Goal: Task Accomplishment & Management: Manage account settings

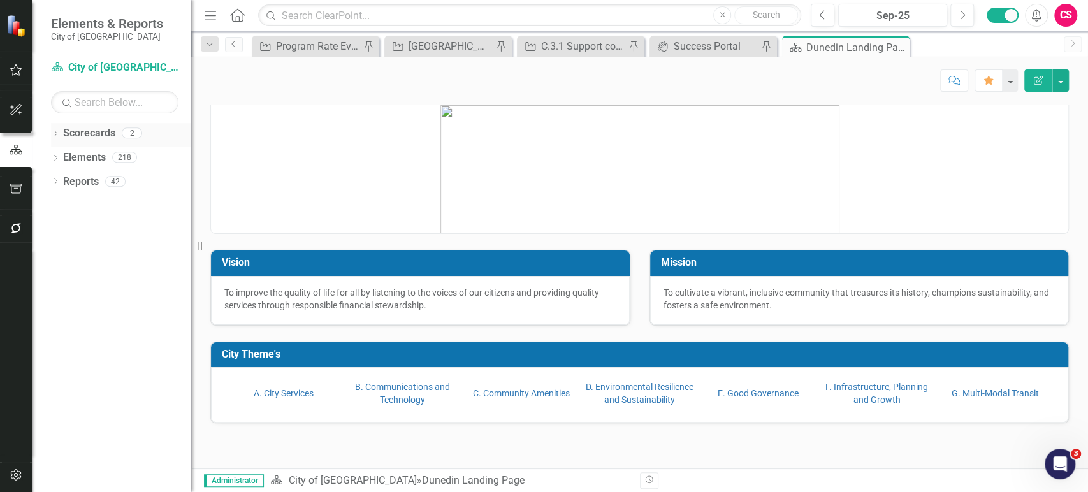
click at [52, 131] on icon "Dropdown" at bounding box center [55, 134] width 9 height 7
click at [64, 159] on icon "Dropdown" at bounding box center [62, 157] width 10 height 8
click at [280, 395] on link "A. City Services" at bounding box center [284, 393] width 60 height 10
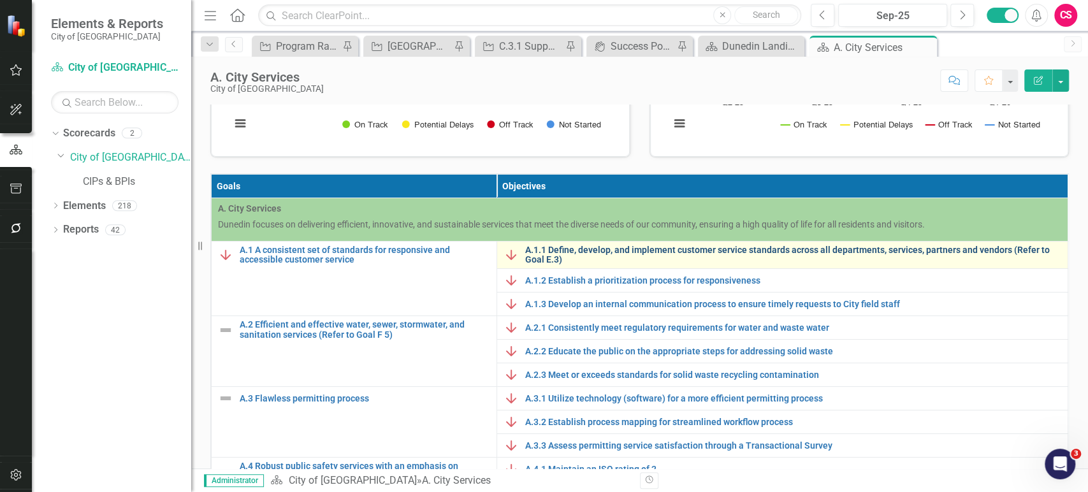
click at [544, 257] on link "A.1.1 Define, develop, and implement customer service standards across all depa…" at bounding box center [793, 255] width 536 height 20
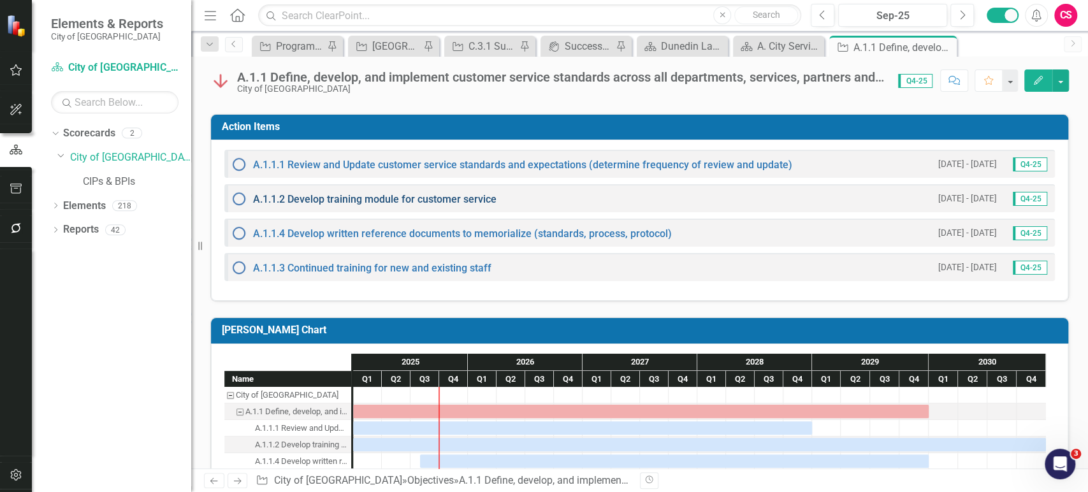
scroll to position [220, 0]
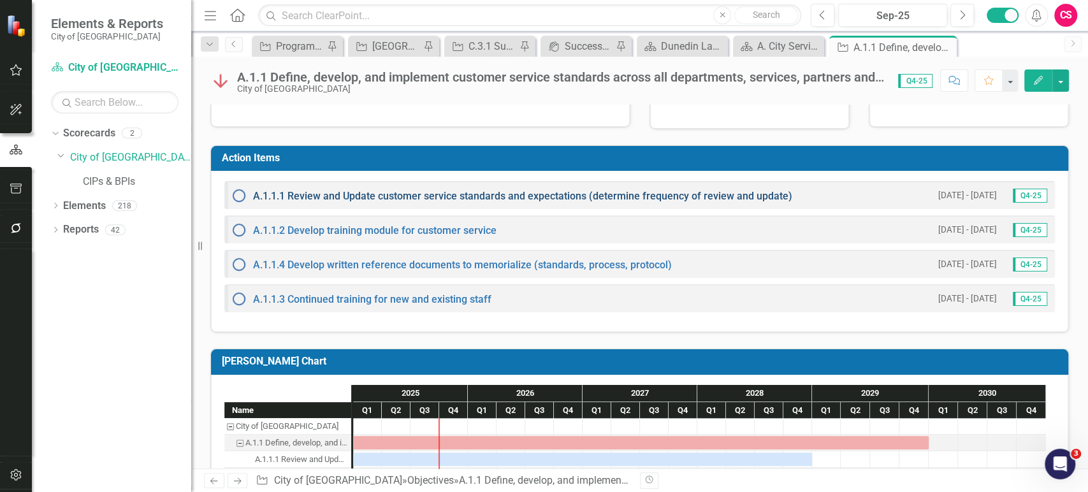
click at [377, 192] on link "A.1.1.1 Review and Update customer service standards and expectations (determin…" at bounding box center [522, 196] width 539 height 12
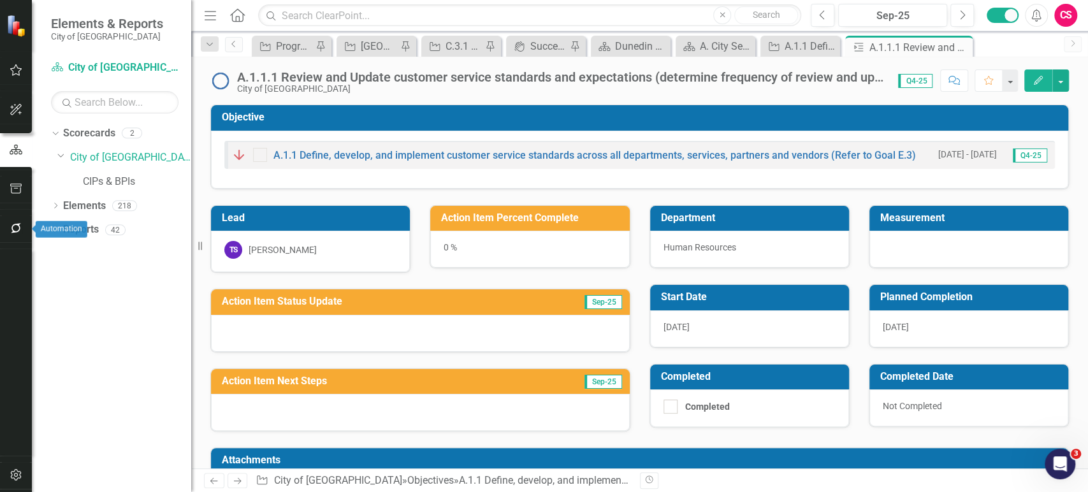
click at [12, 233] on button "button" at bounding box center [16, 228] width 29 height 27
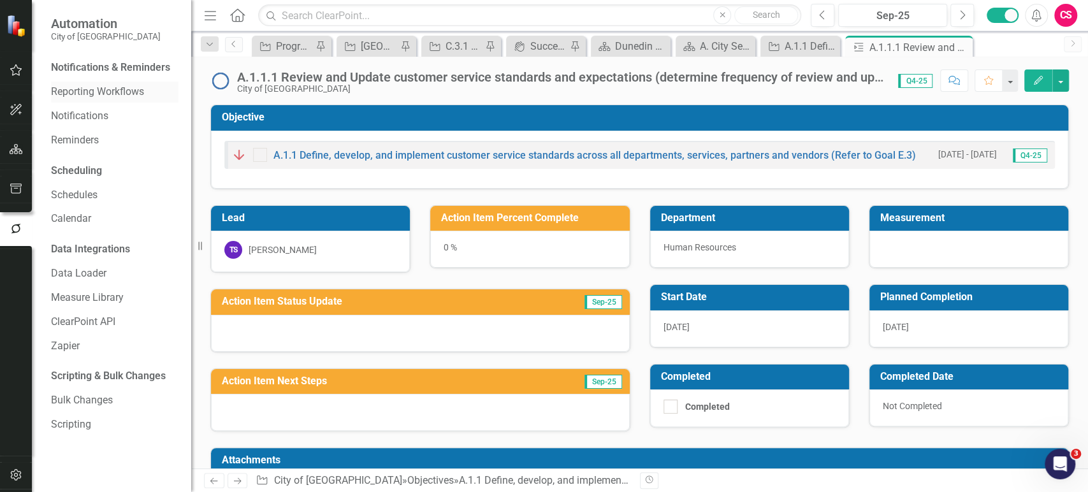
click at [75, 96] on link "Reporting Workflows" at bounding box center [114, 92] width 127 height 15
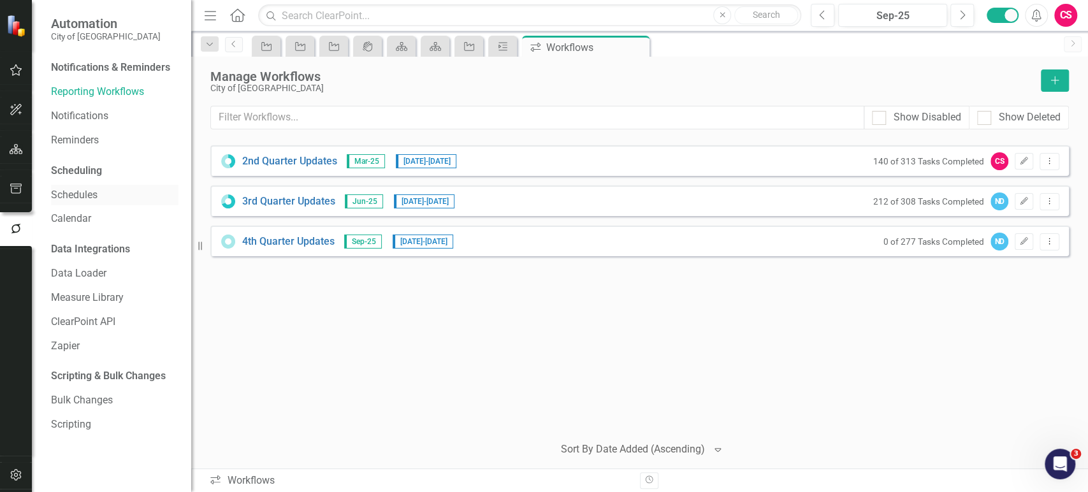
click at [85, 189] on link "Schedules" at bounding box center [114, 195] width 127 height 15
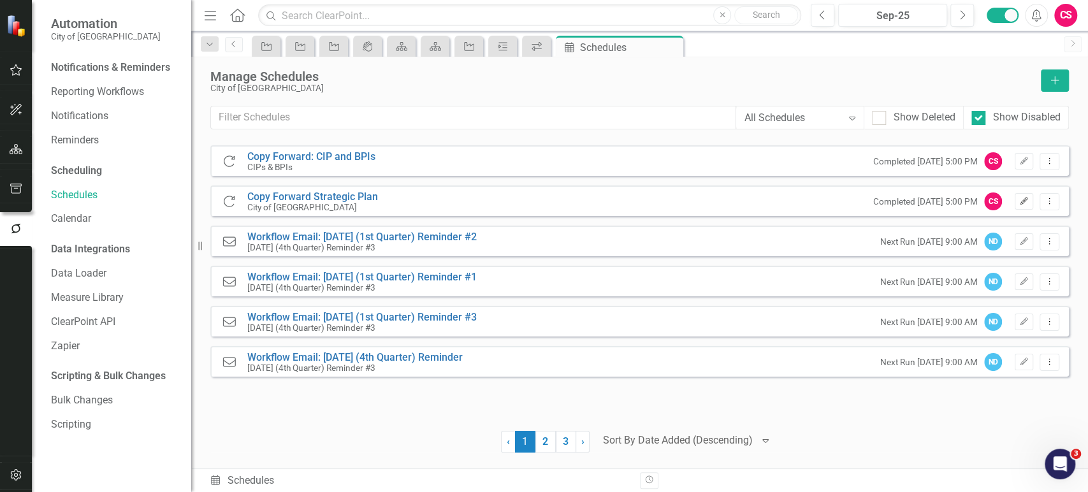
click at [1024, 196] on button "Edit" at bounding box center [1023, 201] width 18 height 17
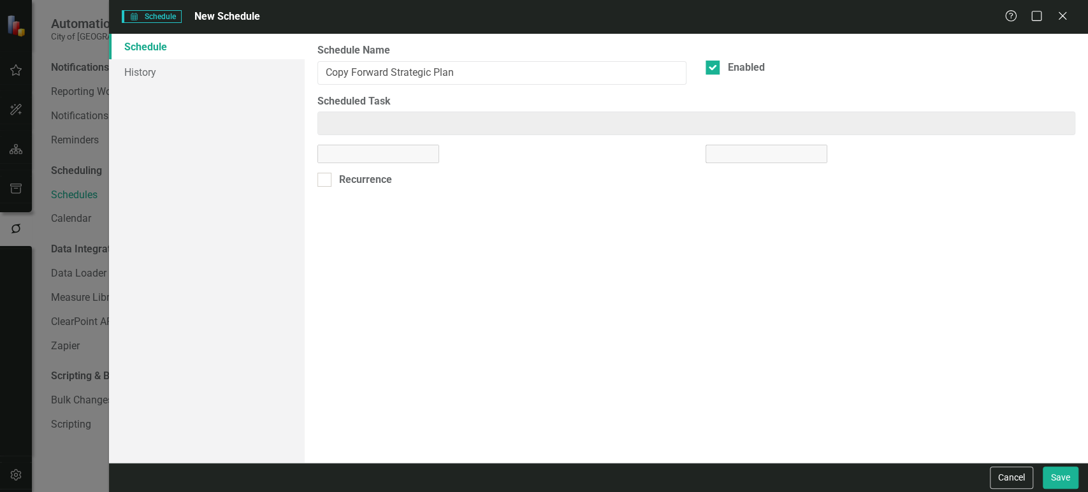
type input "Copy Forward Strategic Plan"
checkbox input "true"
type input "Copy Forward: City of Dunedin"
select select "pm"
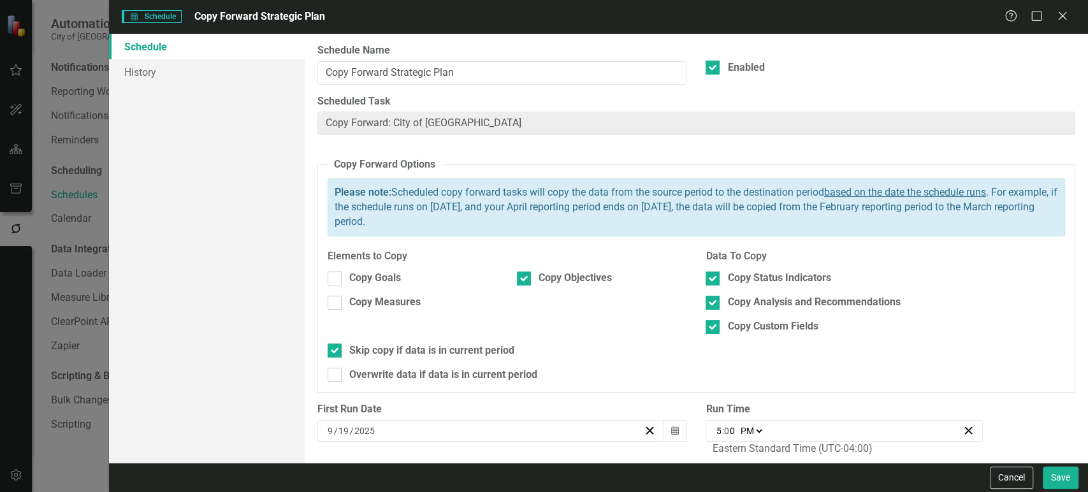
scroll to position [36, 0]
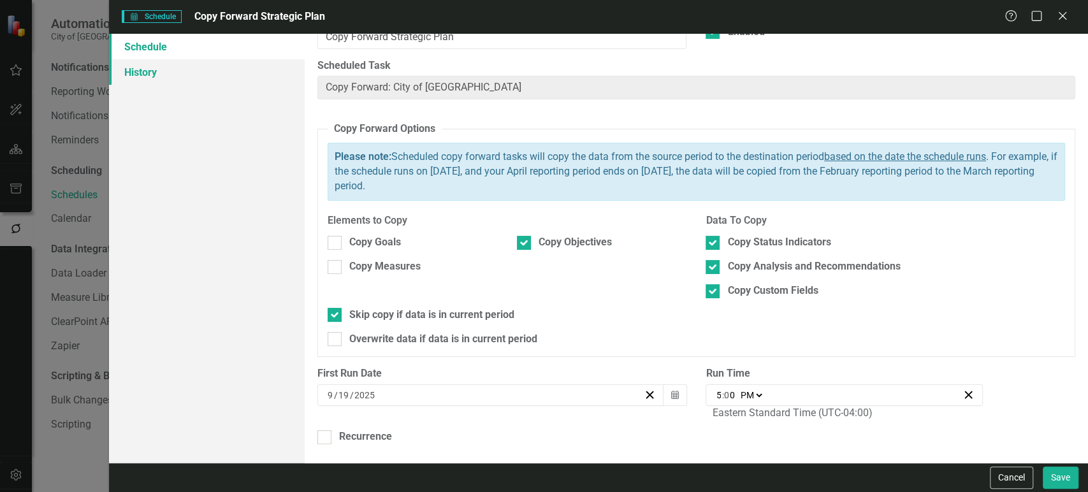
click at [199, 75] on link "History" at bounding box center [207, 71] width 196 height 25
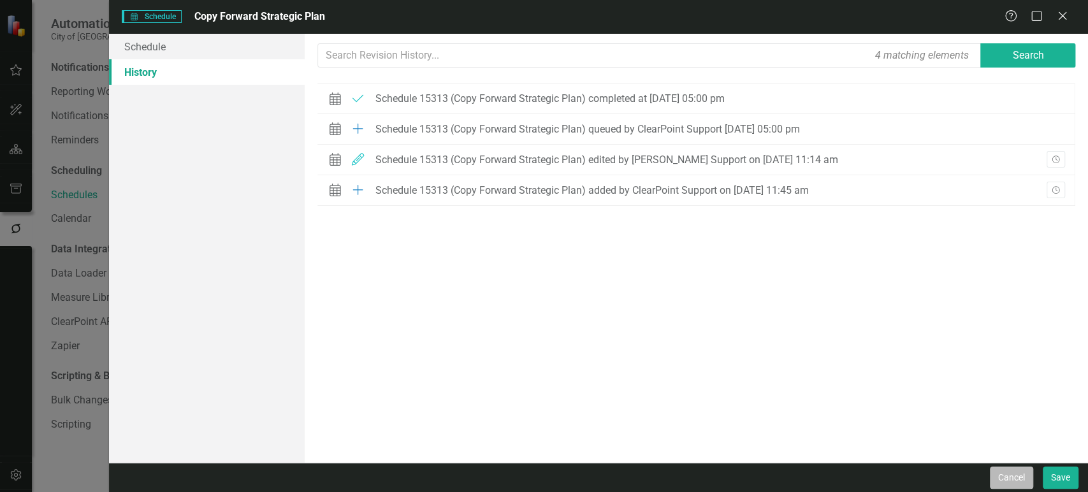
click at [1006, 473] on button "Cancel" at bounding box center [1011, 477] width 43 height 22
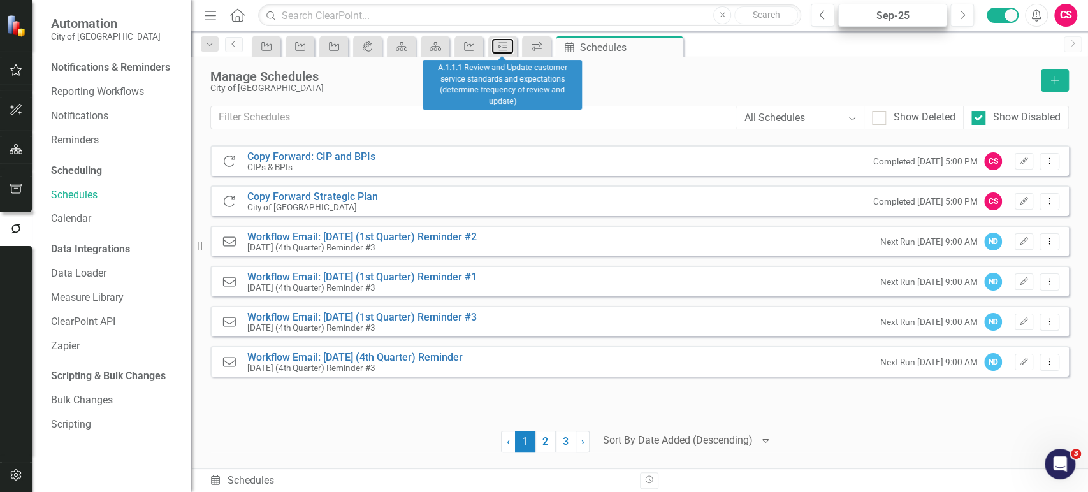
drag, startPoint x: 507, startPoint y: 44, endPoint x: 848, endPoint y: 24, distance: 341.5
click at [507, 44] on icon "Action Item" at bounding box center [502, 46] width 13 height 10
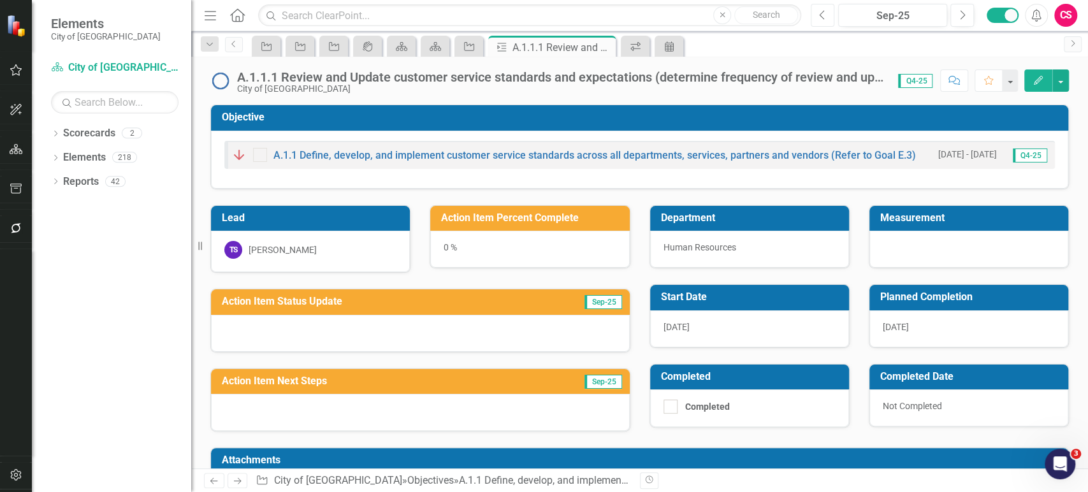
click at [825, 22] on button "Previous" at bounding box center [823, 15] width 24 height 23
click at [75, 156] on link "Elements" at bounding box center [84, 157] width 43 height 15
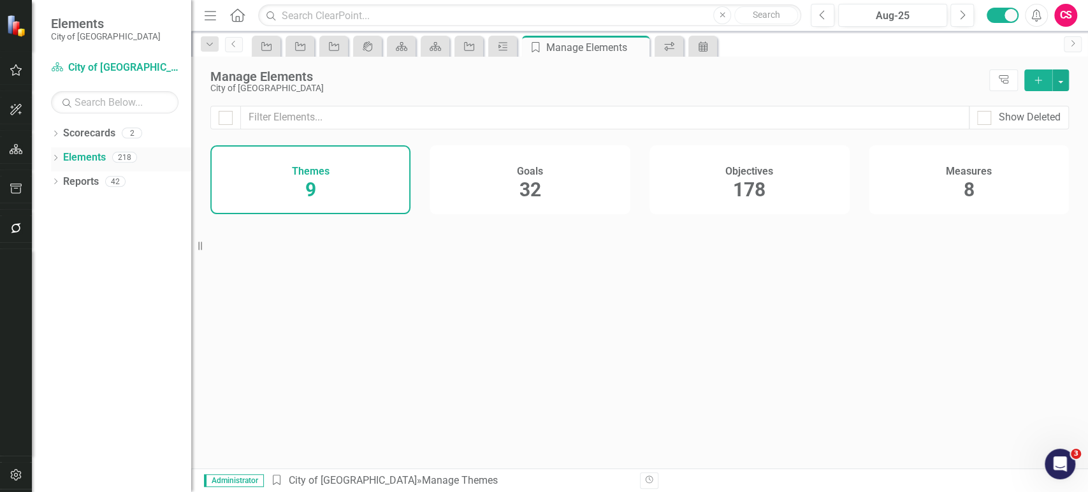
click at [55, 157] on icon "Dropdown" at bounding box center [55, 158] width 9 height 7
click at [60, 213] on div "Dropdown Objective Objectives 178" at bounding box center [124, 208] width 134 height 24
click at [61, 208] on icon "Dropdown" at bounding box center [61, 206] width 9 height 7
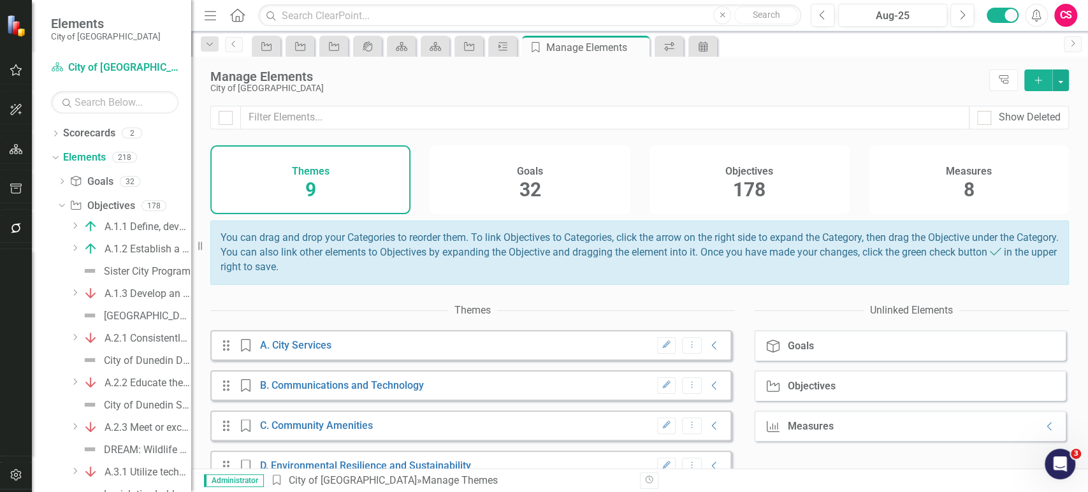
click at [71, 228] on icon "Dropdown" at bounding box center [75, 226] width 10 height 8
click at [161, 269] on div "A.1.1.2 Develop training module for customer service" at bounding box center [157, 270] width 67 height 11
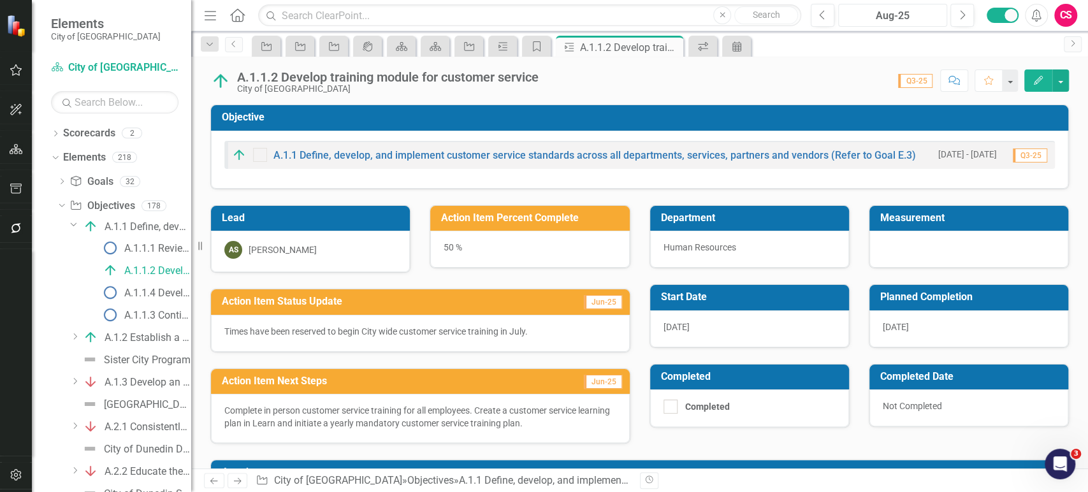
click at [889, 10] on div "Aug-25" at bounding box center [892, 15] width 100 height 15
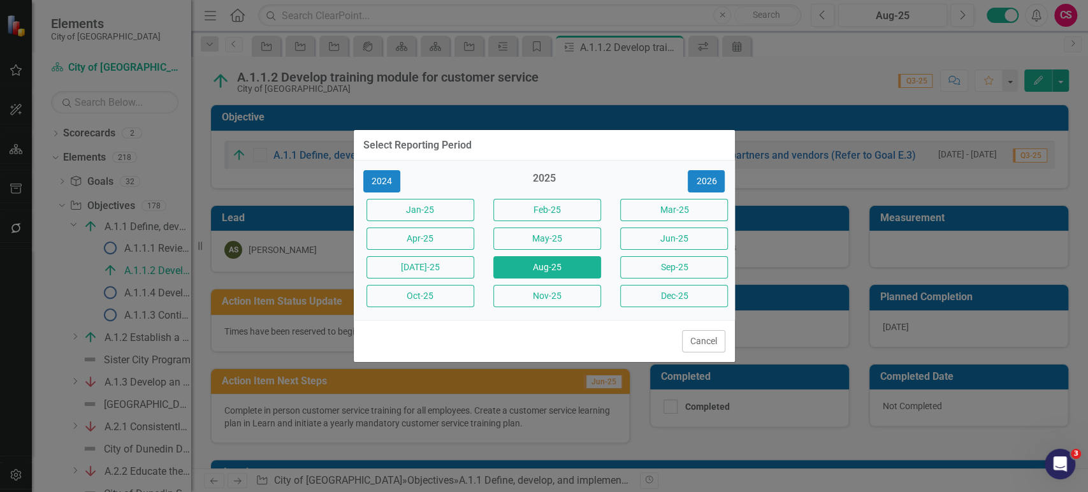
click at [703, 264] on button "Sep-25" at bounding box center [674, 267] width 108 height 22
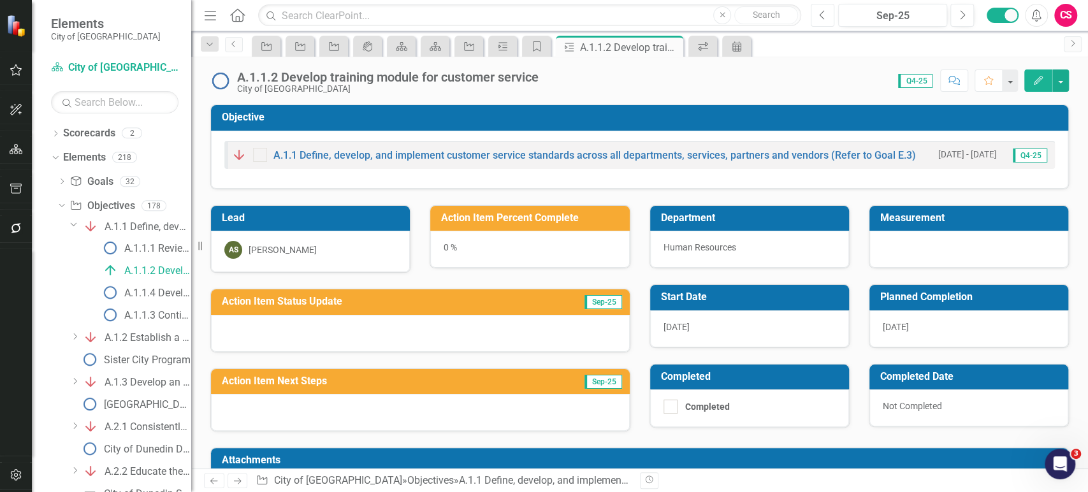
click at [818, 17] on button "Previous" at bounding box center [823, 15] width 24 height 23
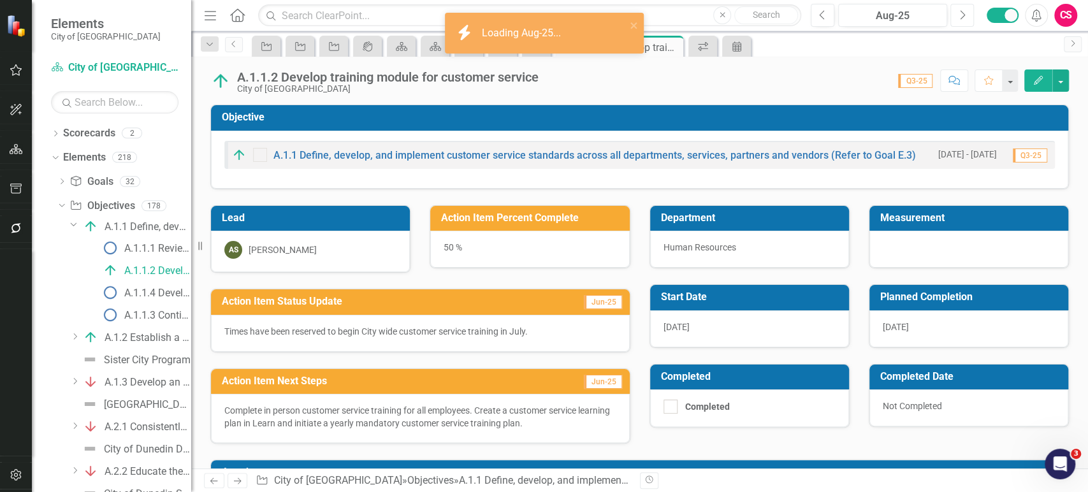
click at [953, 15] on button "Next" at bounding box center [962, 15] width 24 height 23
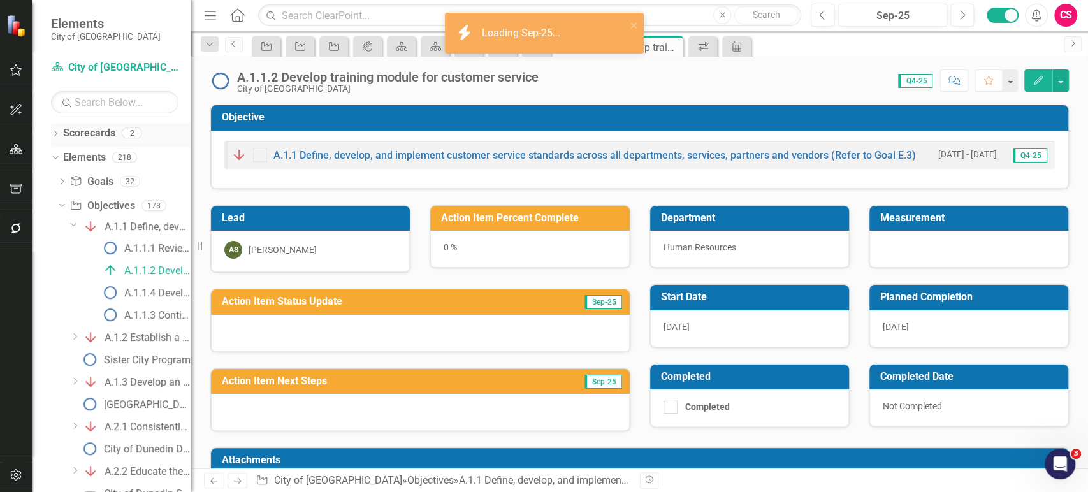
click at [101, 133] on link "Scorecards" at bounding box center [89, 133] width 52 height 15
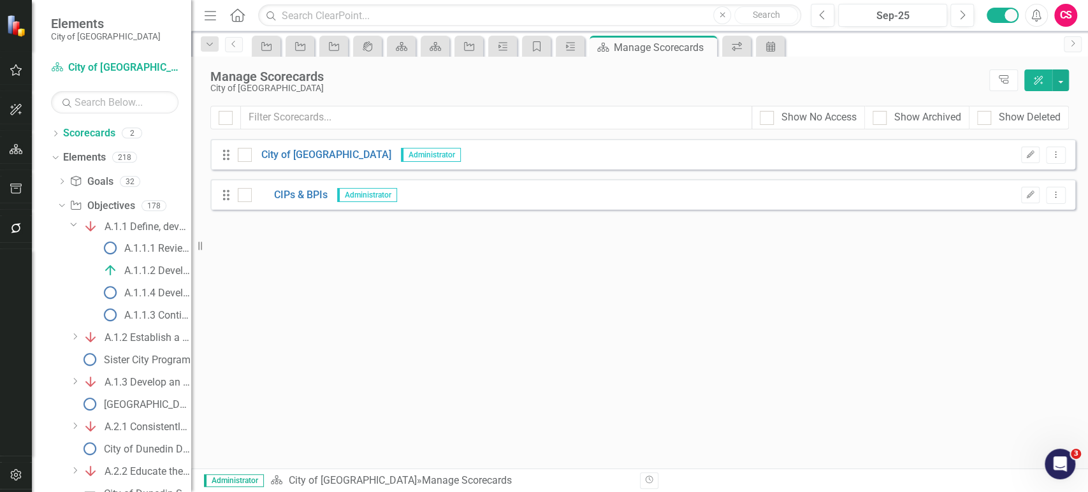
click at [1055, 164] on div "Drag City of Dunedin Administrator Edit Dropdown Menu" at bounding box center [642, 154] width 865 height 31
click at [1056, 161] on button "Dropdown Menu" at bounding box center [1056, 155] width 20 height 17
click at [988, 218] on link "Copy Forward Copy Forward Scorecard" at bounding box center [993, 223] width 141 height 24
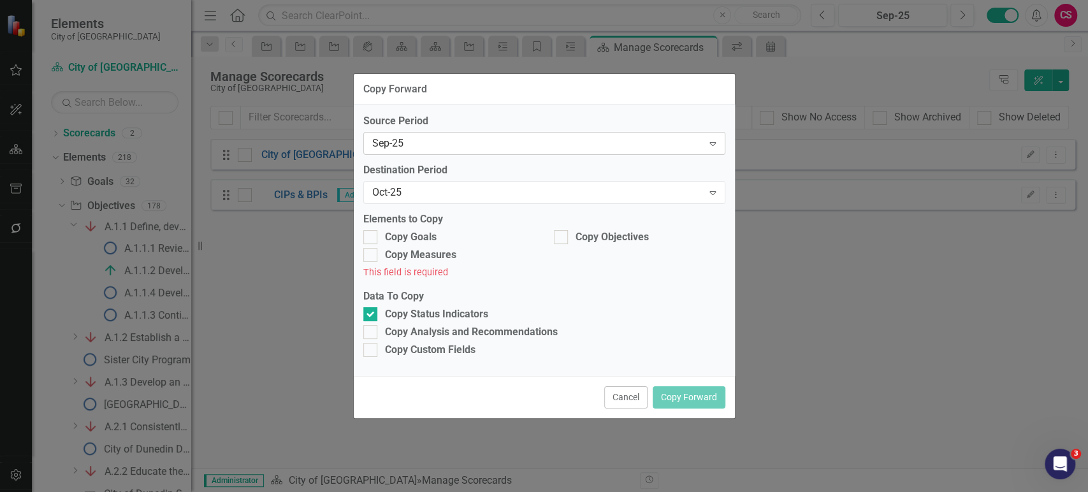
click at [422, 141] on div "Sep-25" at bounding box center [537, 143] width 331 height 15
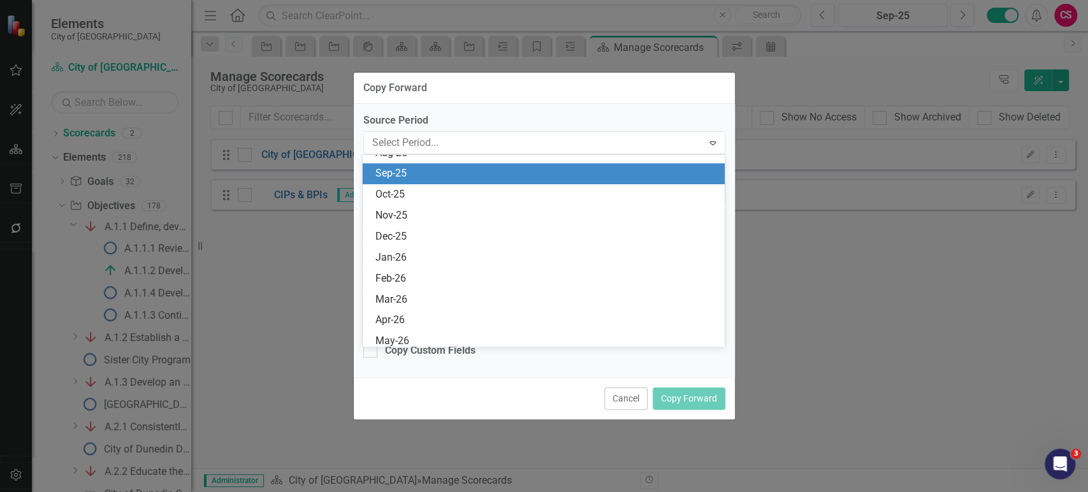
scroll to position [963, 0]
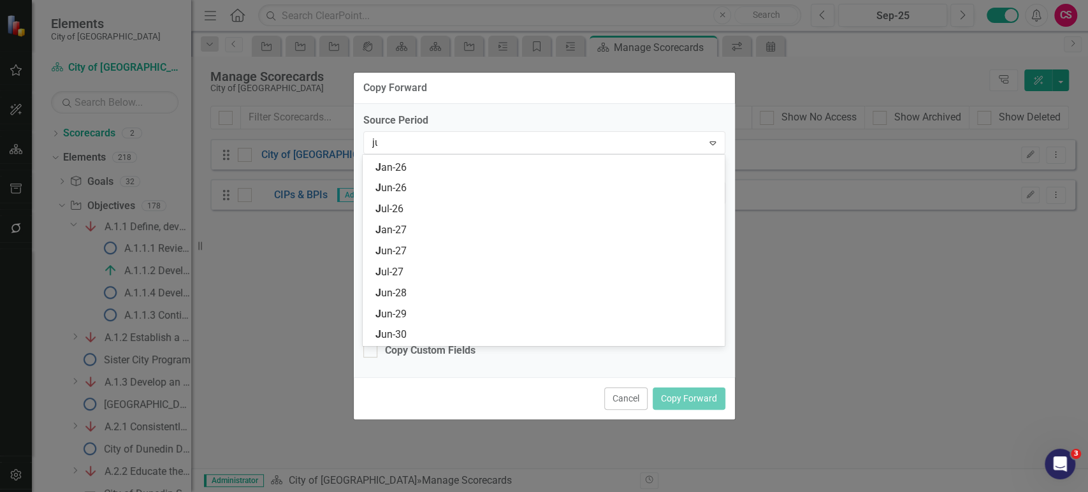
type input "jun"
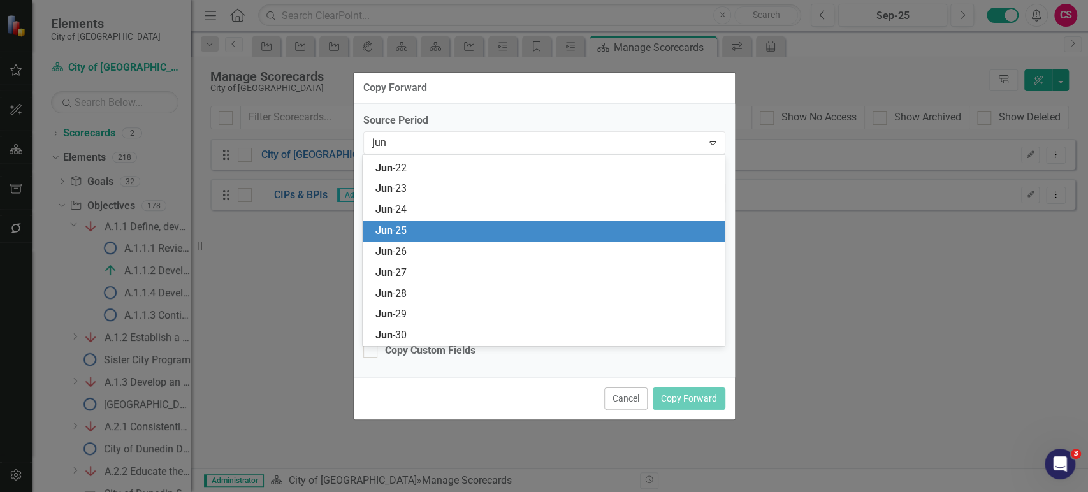
click at [408, 224] on div "Jun -25" at bounding box center [546, 231] width 342 height 15
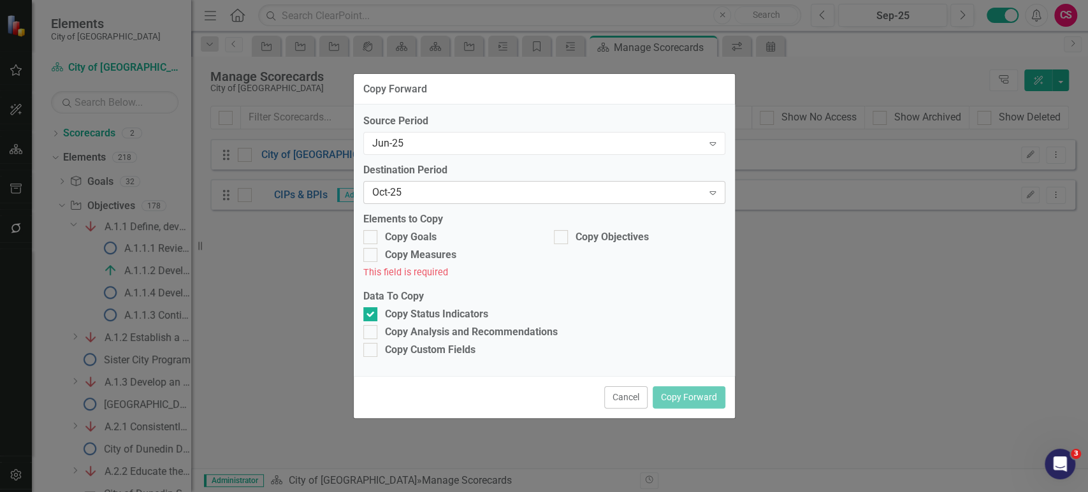
click at [409, 189] on div "Oct-25" at bounding box center [537, 192] width 331 height 15
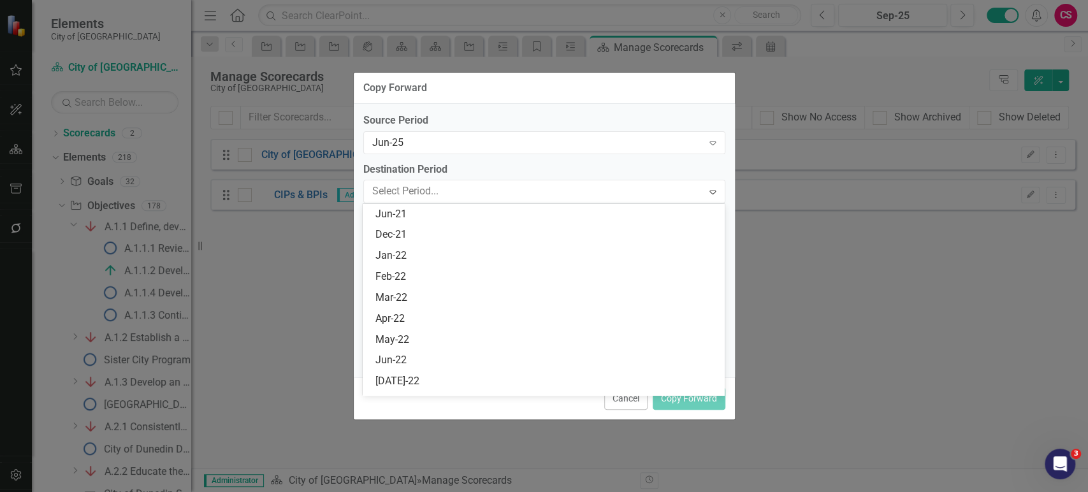
scroll to position [0, 0]
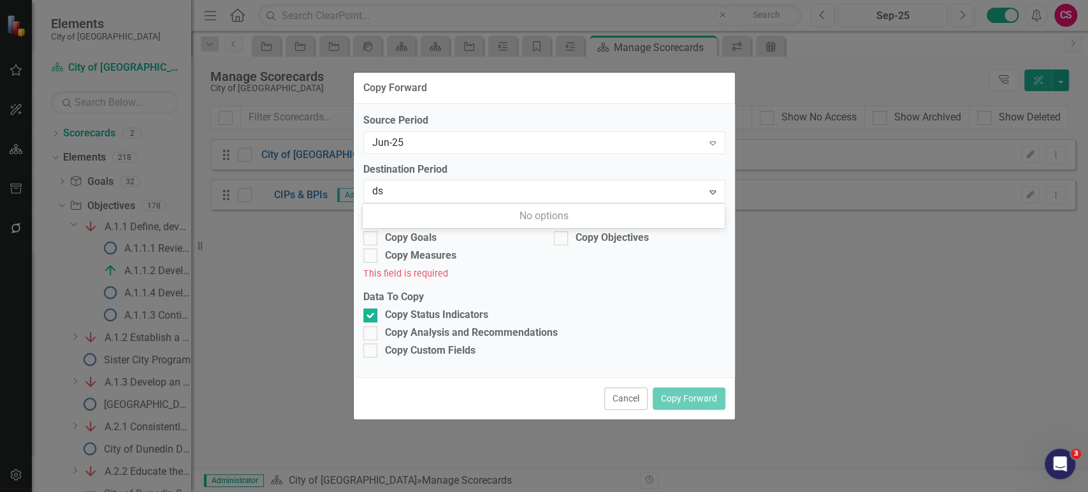
type input "d"
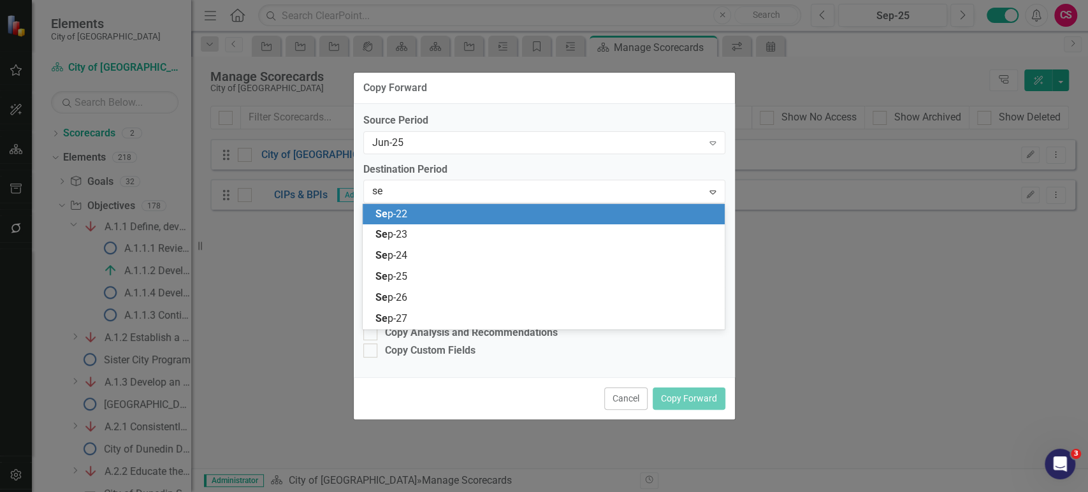
type input "sep"
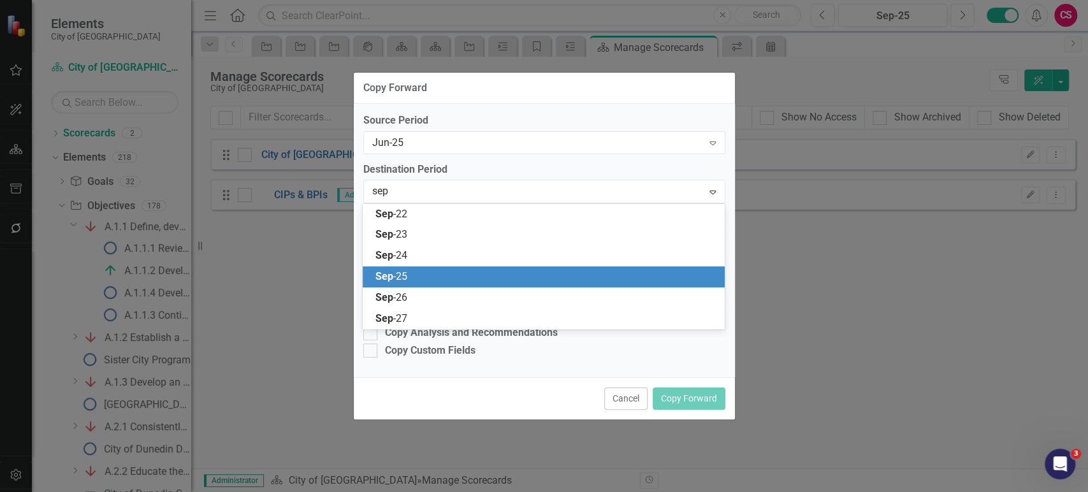
click at [412, 272] on div "Sep -25" at bounding box center [546, 277] width 342 height 15
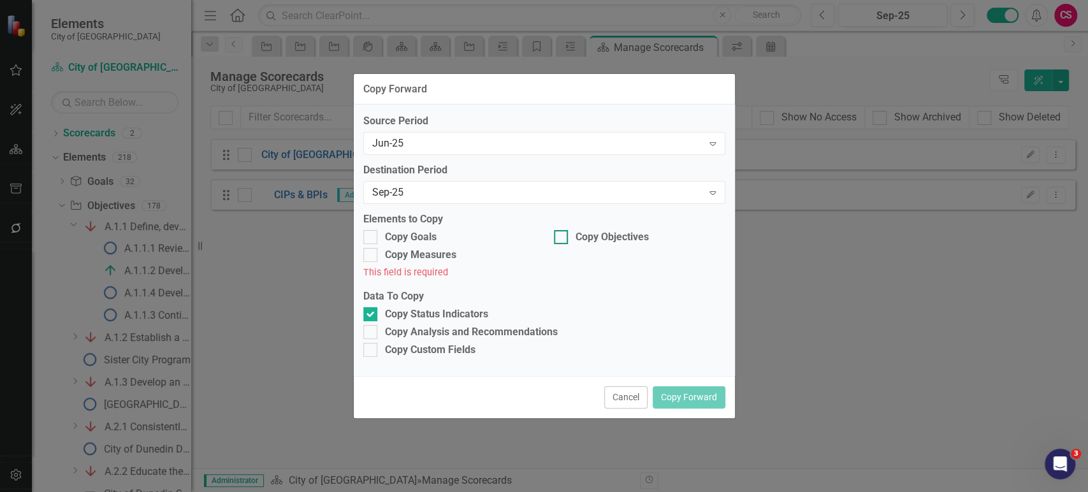
click at [561, 235] on input "Copy Objectives" at bounding box center [558, 234] width 8 height 8
checkbox input "true"
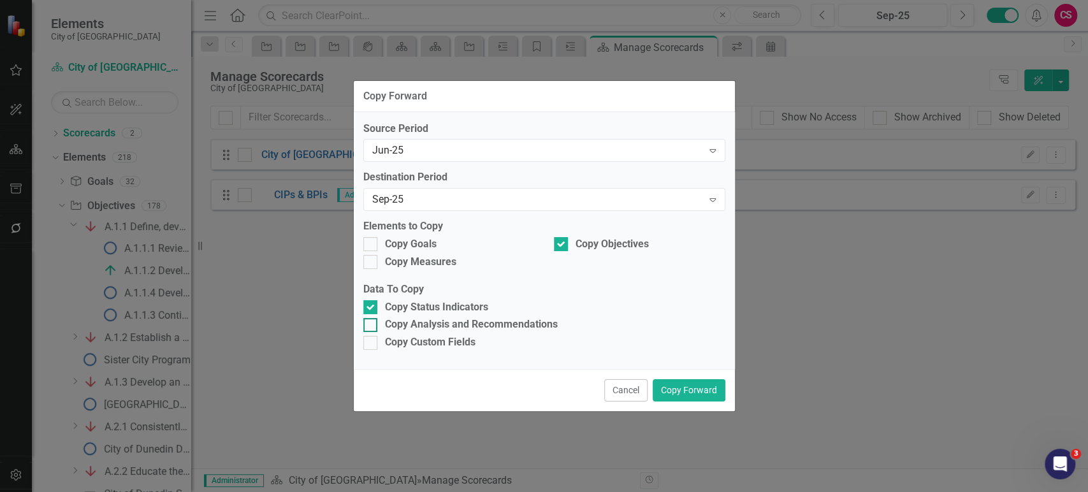
click at [401, 321] on div "Copy Analysis and Recommendations" at bounding box center [471, 324] width 173 height 15
click at [372, 321] on input "Copy Analysis and Recommendations" at bounding box center [367, 322] width 8 height 8
checkbox input "true"
click at [401, 340] on div "Copy Custom Fields" at bounding box center [430, 342] width 90 height 15
click at [372, 340] on input "Copy Custom Fields" at bounding box center [367, 340] width 8 height 8
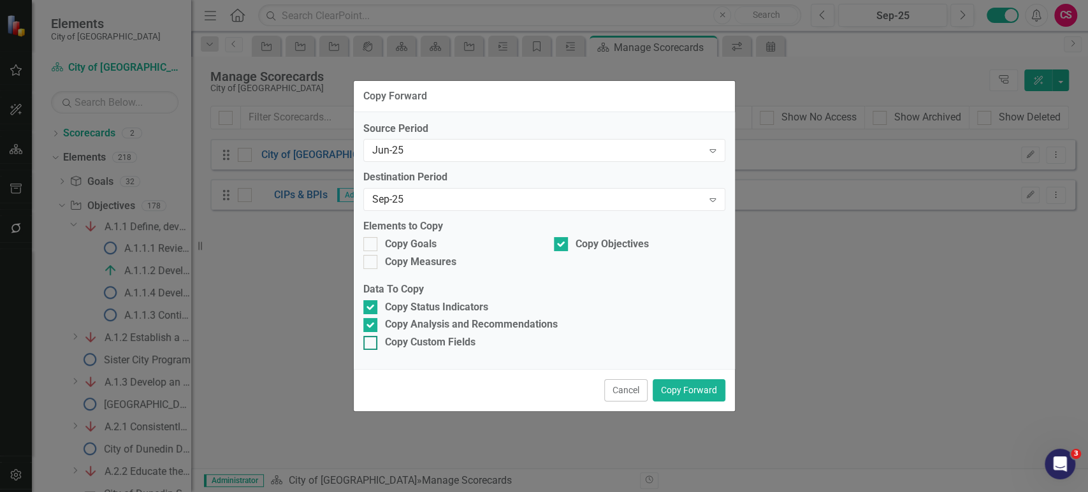
checkbox input "true"
click at [700, 398] on button "Copy Forward" at bounding box center [689, 390] width 73 height 22
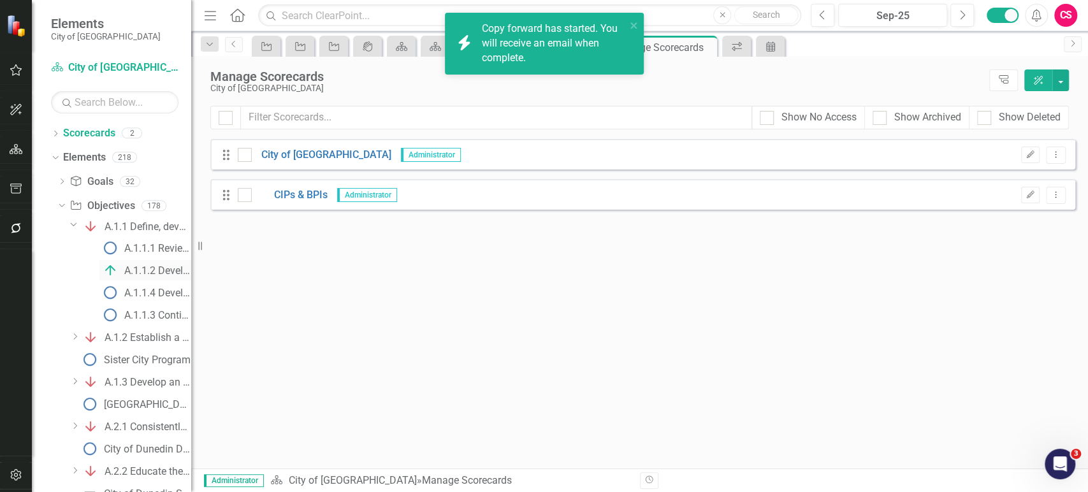
click at [141, 268] on div "A.1.1.2 Develop training module for customer service" at bounding box center [157, 270] width 67 height 11
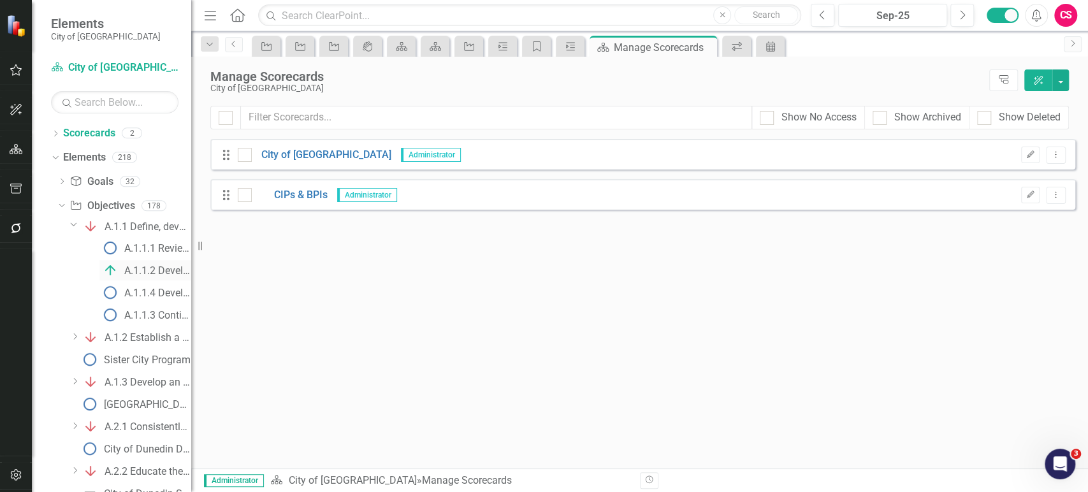
click at [141, 268] on div "A.1.1.2 Develop training module for customer service" at bounding box center [157, 270] width 67 height 11
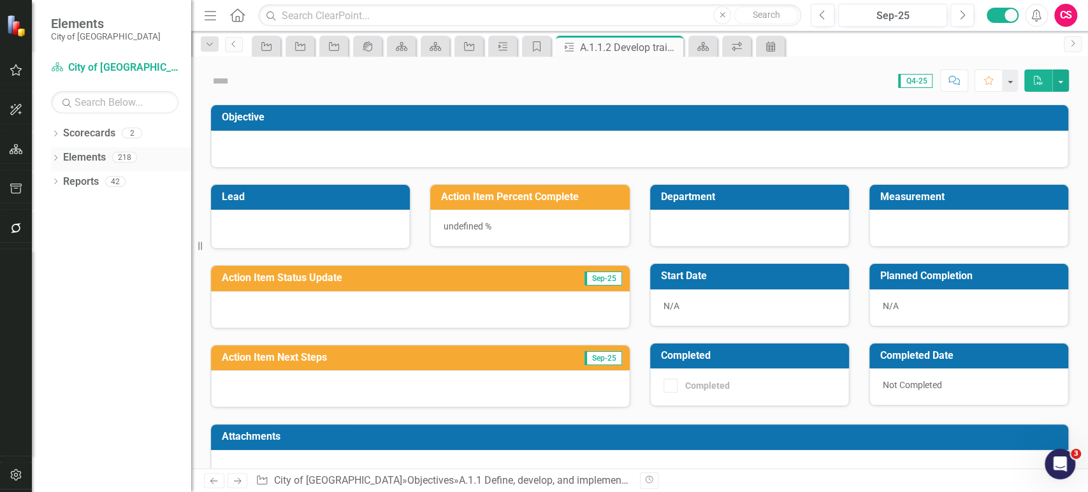
click at [54, 157] on icon "Dropdown" at bounding box center [55, 158] width 9 height 7
click at [62, 203] on icon "Dropdown" at bounding box center [61, 206] width 9 height 7
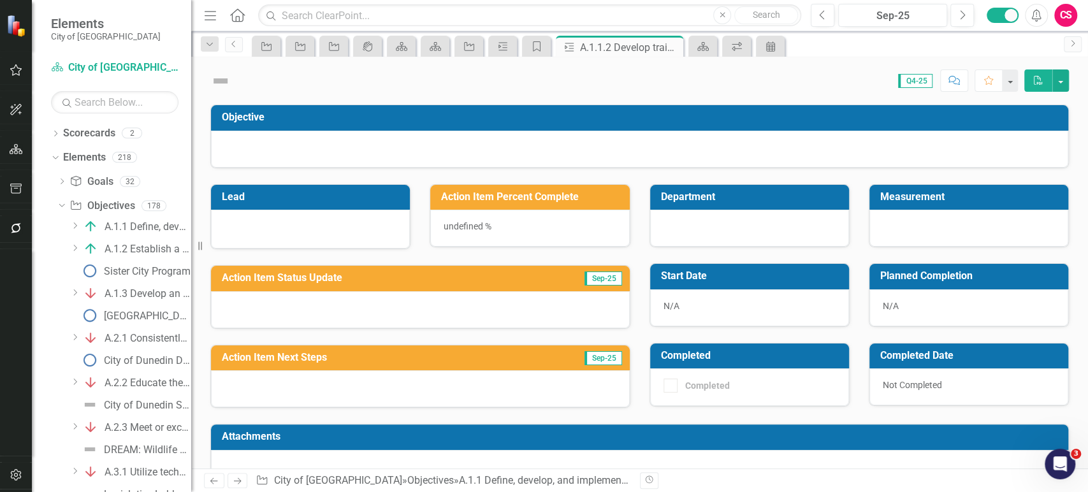
click at [38, 276] on div "Dropdown Scorecards 2 Dropdown City of Dunedin CIPs & BPIs Dropdown Elements 21…" at bounding box center [111, 307] width 159 height 369
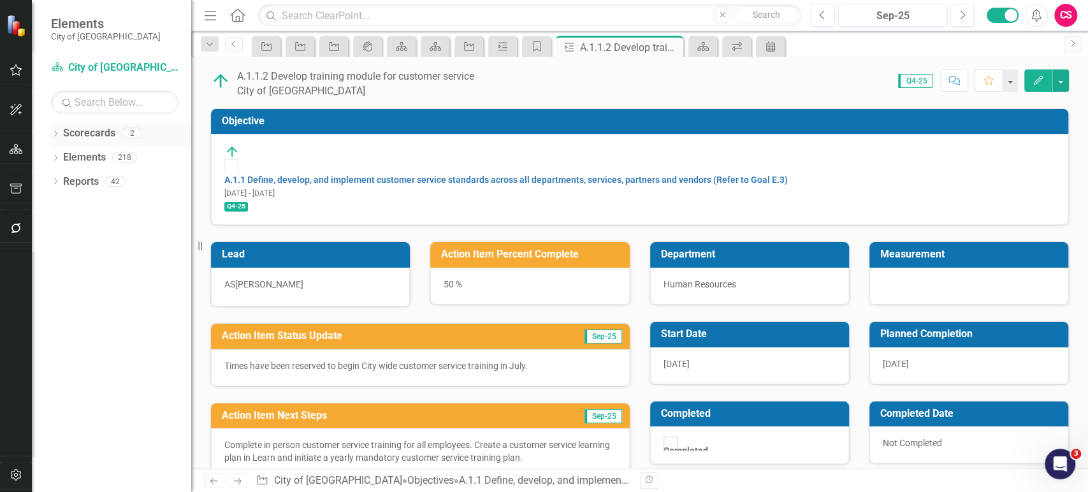
click at [53, 139] on div "Dropdown" at bounding box center [55, 134] width 9 height 11
click at [13, 235] on button "button" at bounding box center [16, 228] width 29 height 27
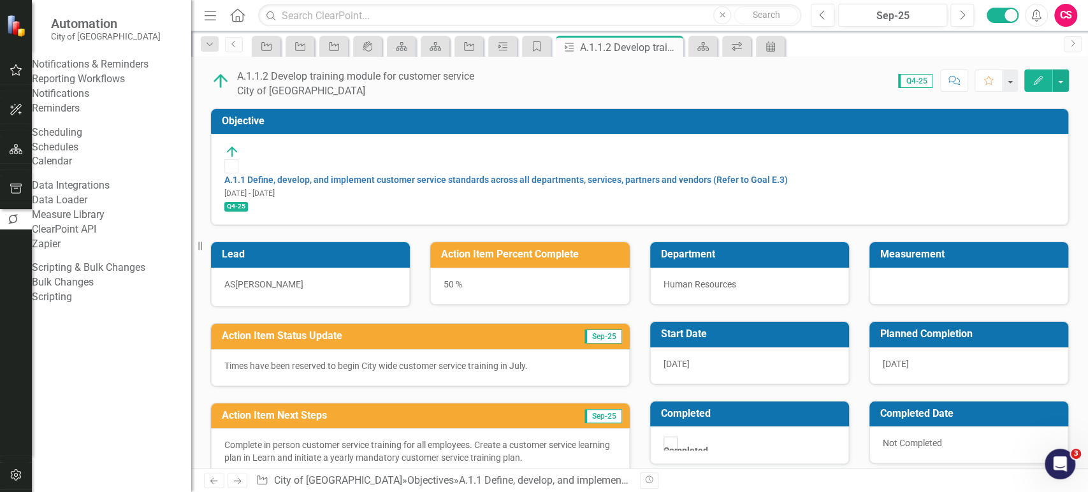
click at [83, 87] on link "Reporting Workflows" at bounding box center [111, 79] width 159 height 15
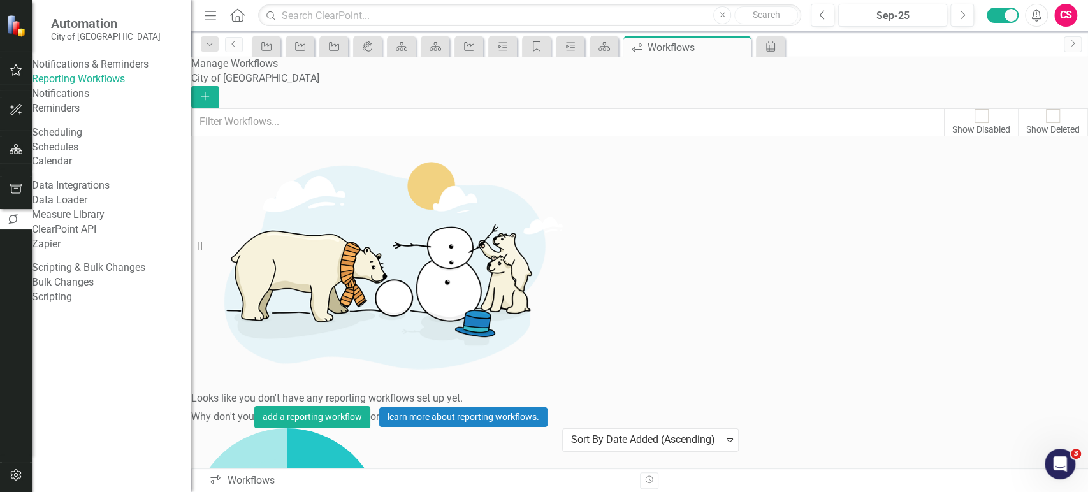
click at [1005, 261] on link "Preview Preview Workflow" at bounding box center [1000, 262] width 118 height 24
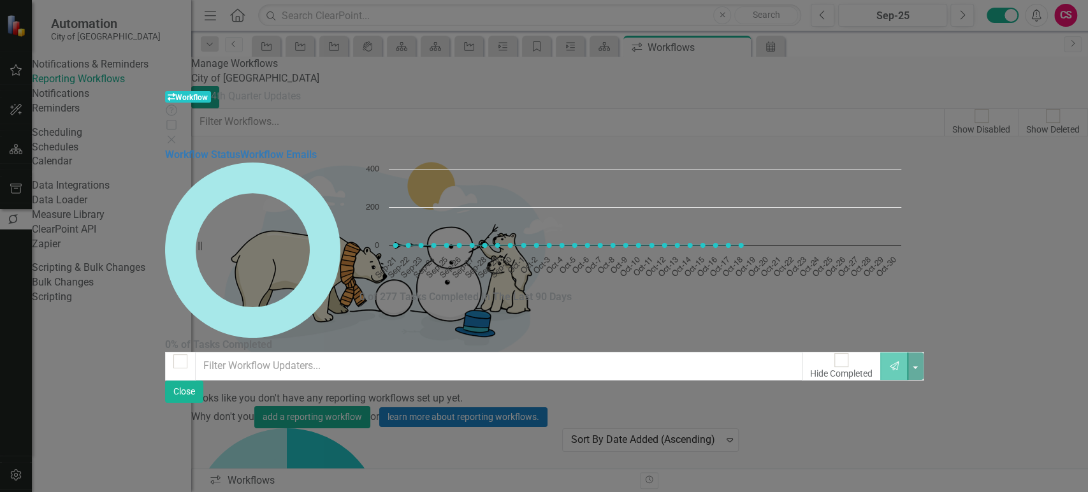
click at [198, 65] on div "Workflow Workflow 4th Quarter Updates Help Maximize Close Workflow Status Workf…" at bounding box center [544, 246] width 1088 height 492
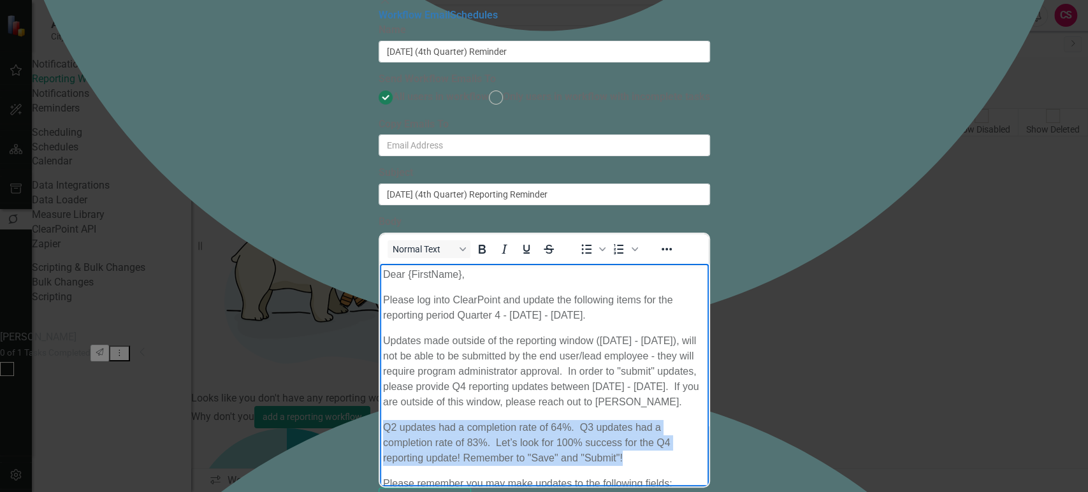
drag, startPoint x: 386, startPoint y: 379, endPoint x: 605, endPoint y: 394, distance: 219.7
click at [605, 420] on p "Q2 updates had a completion rate of 64%. Q3 updates had a completion rate of 83…" at bounding box center [543, 443] width 322 height 46
click at [604, 420] on p "Q2 updates had a completion rate of 64%. Q3 updates had a completion rate of 83…" at bounding box center [543, 443] width 322 height 46
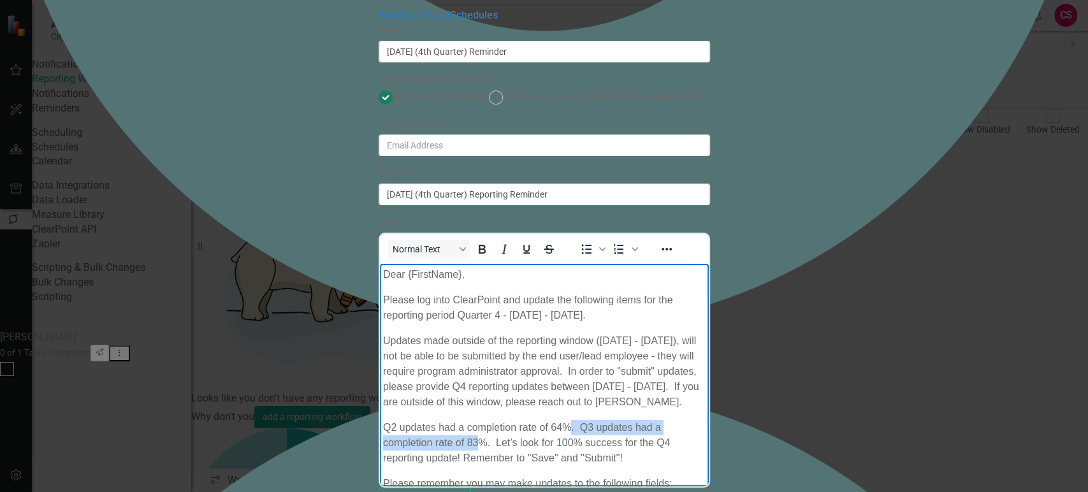
drag, startPoint x: 670, startPoint y: 382, endPoint x: 759, endPoint y: 379, distance: 89.2
click at [705, 420] on p "Q2 updates had a completion rate of 64%. Q3 updates had a completion rate of 83…" at bounding box center [543, 443] width 322 height 46
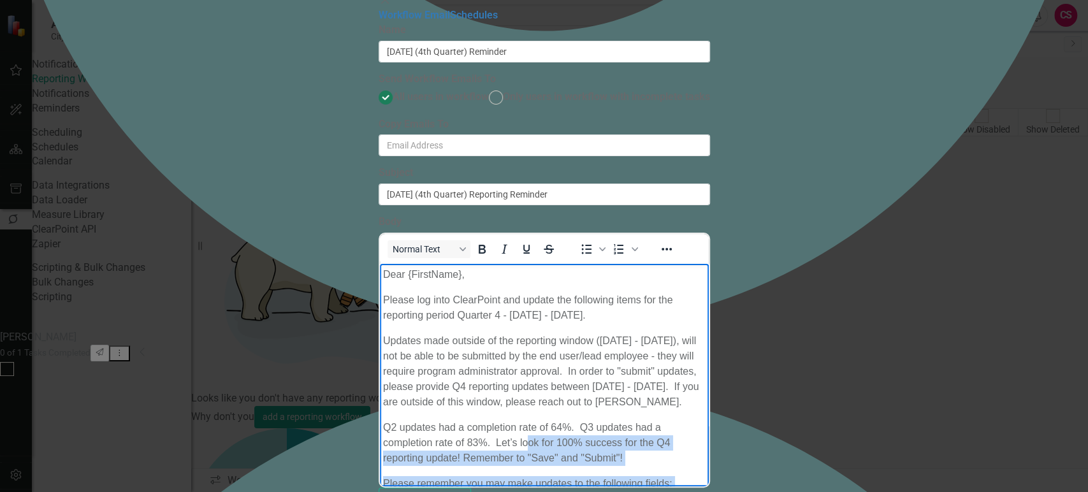
drag, startPoint x: 809, startPoint y: 376, endPoint x: 849, endPoint y: 445, distance: 79.7
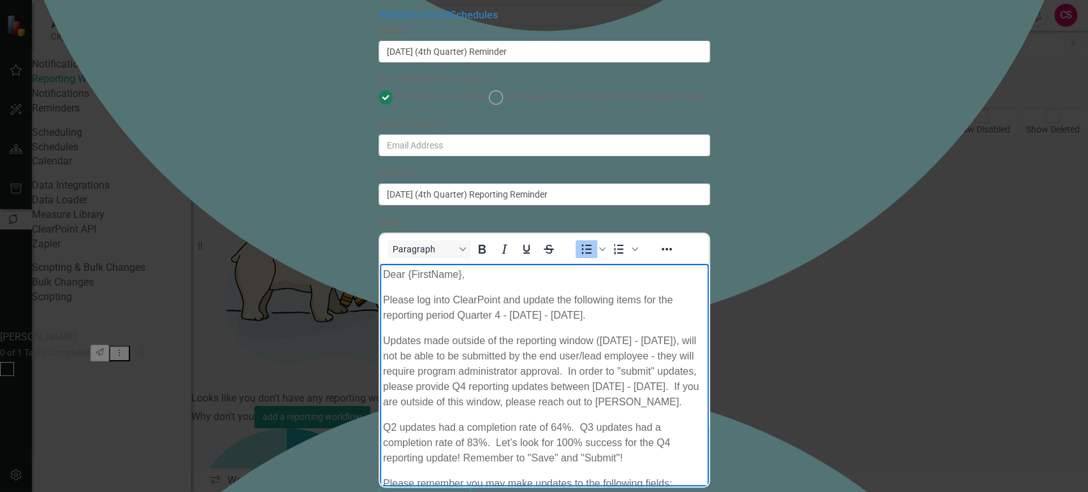
click at [388, 4] on icon at bounding box center [384, 0] width 8 height 8
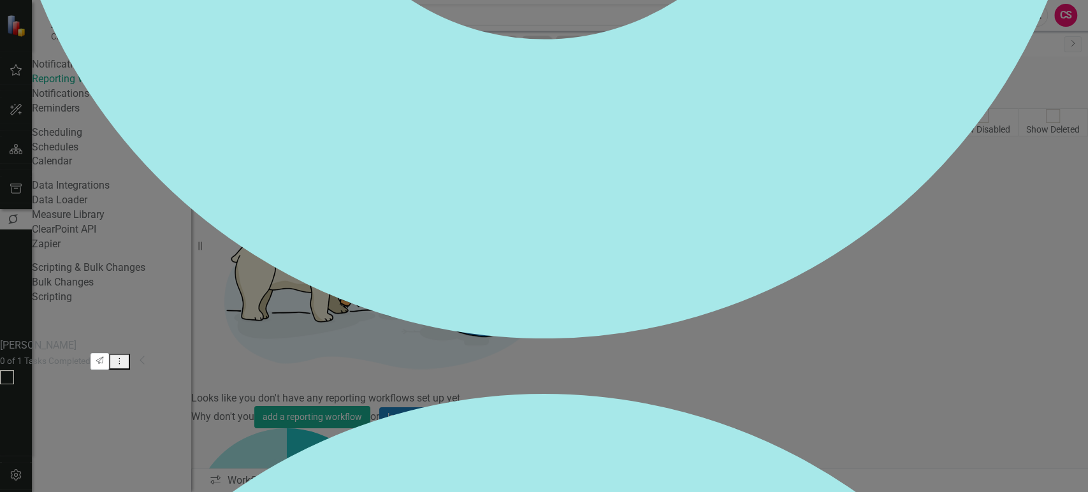
drag, startPoint x: 677, startPoint y: 147, endPoint x: 1062, endPoint y: 478, distance: 507.4
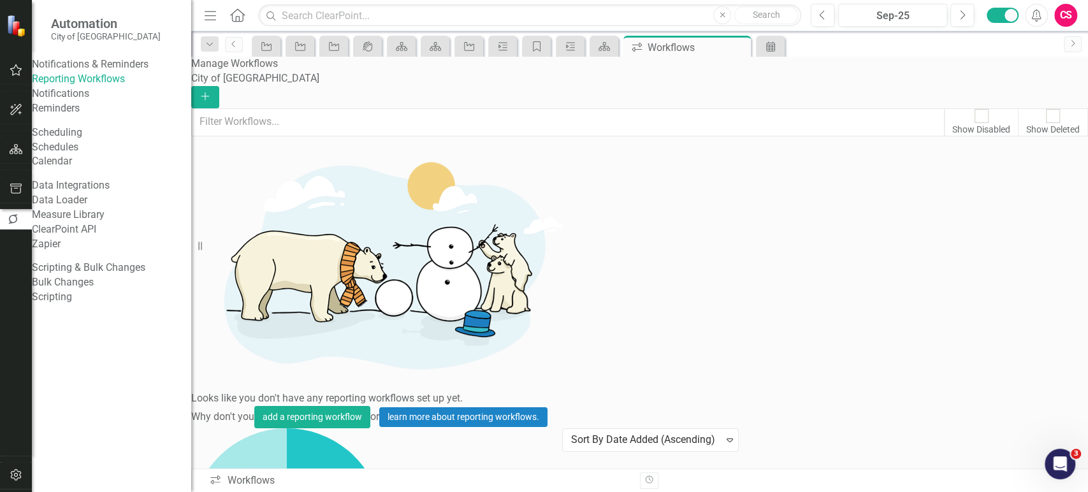
click at [15, 477] on icon "button" at bounding box center [16, 475] width 13 height 10
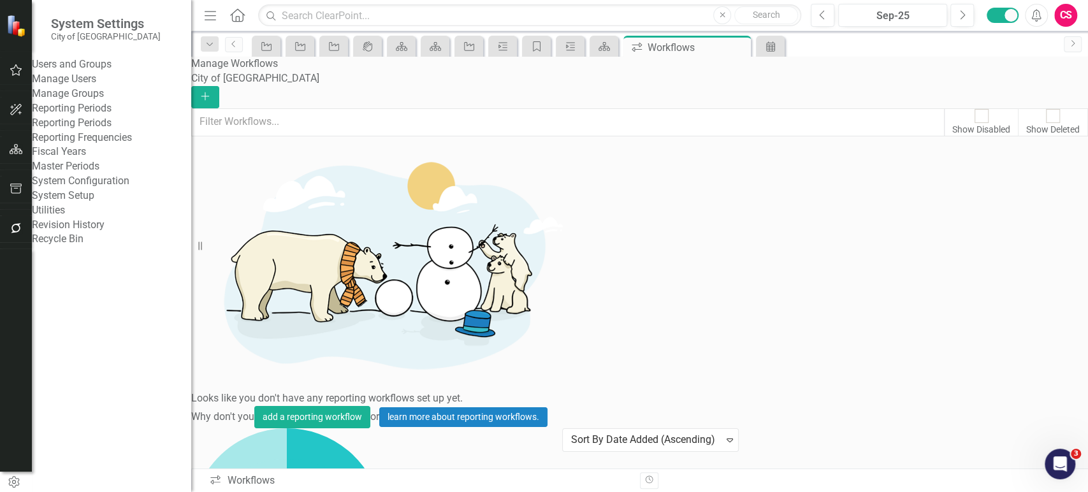
click at [99, 87] on link "Manage Users" at bounding box center [111, 79] width 159 height 15
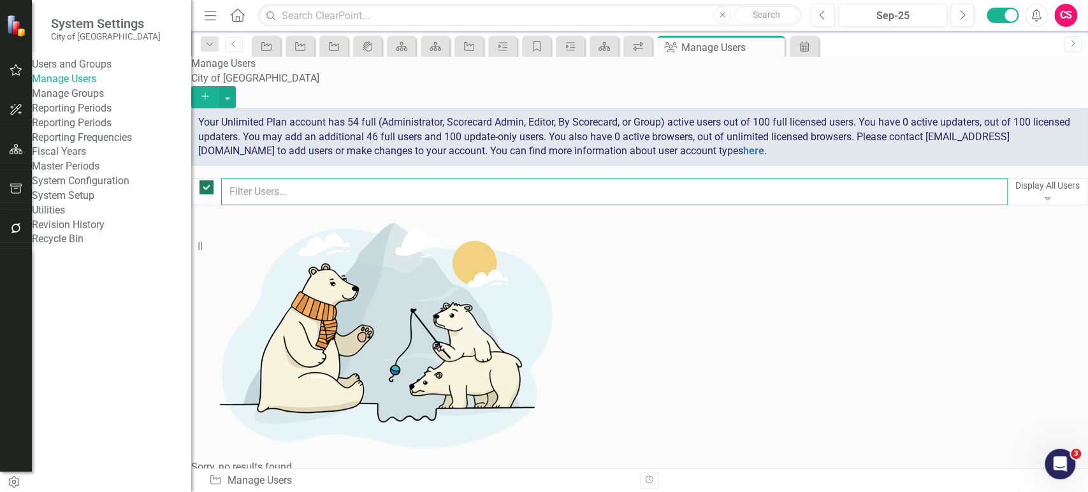
click at [294, 181] on input "text" at bounding box center [614, 191] width 786 height 27
checkbox input "false"
type input "joce"
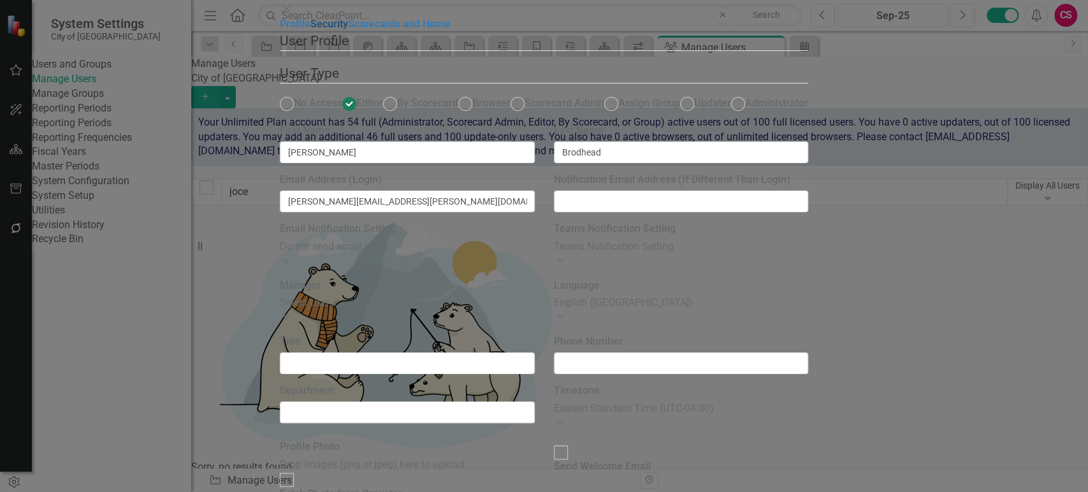
click at [310, 30] on link "Security" at bounding box center [329, 24] width 38 height 12
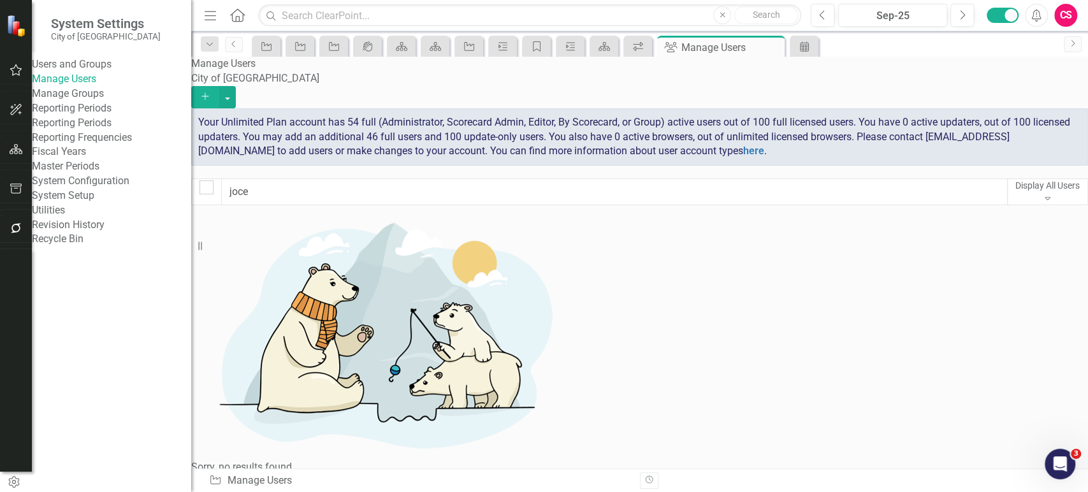
click at [8, 182] on button "button" at bounding box center [16, 189] width 29 height 27
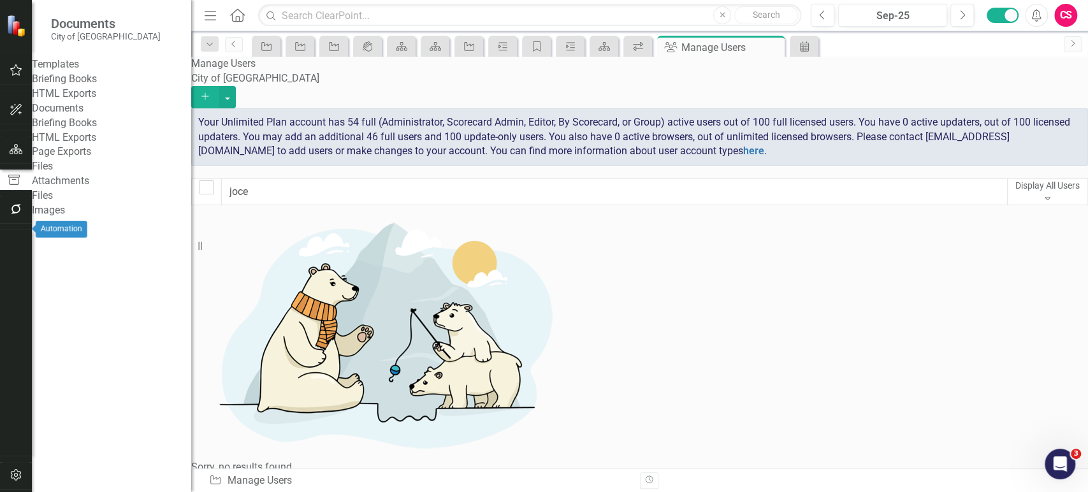
click at [16, 223] on button "button" at bounding box center [16, 209] width 29 height 27
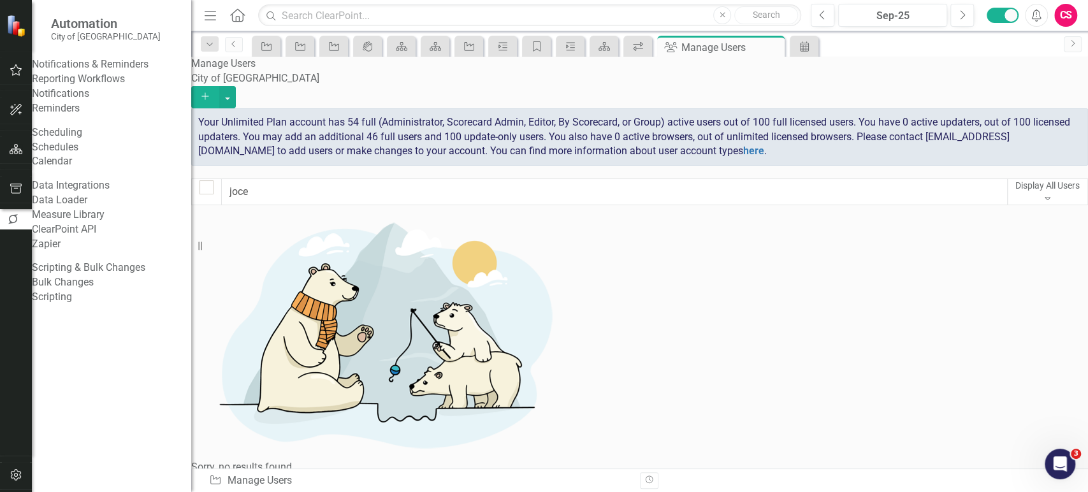
click at [107, 87] on link "Reporting Workflows" at bounding box center [111, 79] width 159 height 15
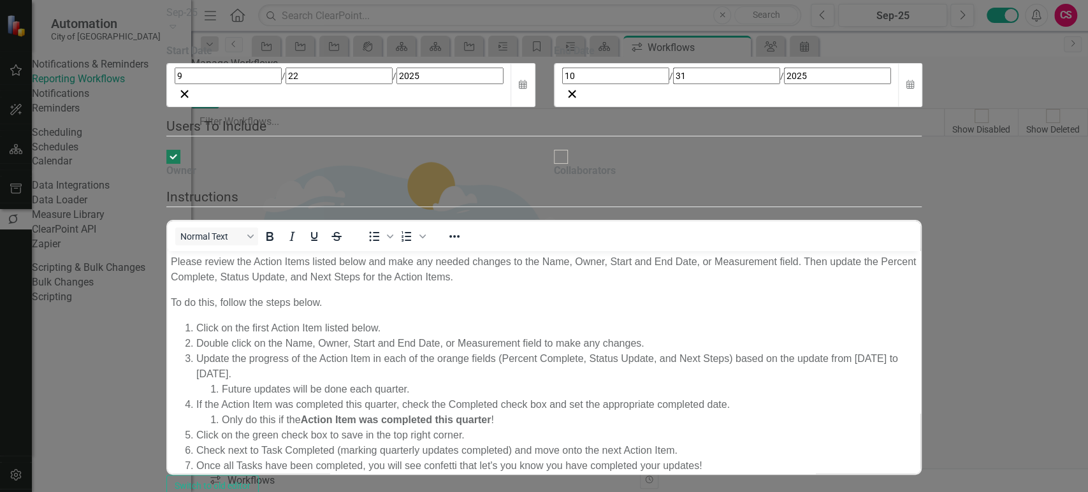
checkbox input "false"
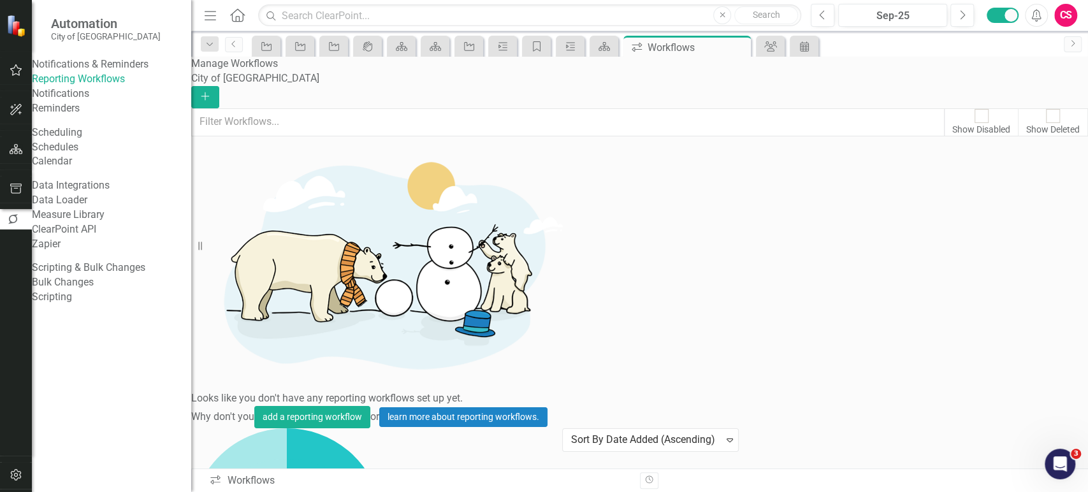
click at [1000, 270] on link "Preview Preview Workflow" at bounding box center [1000, 262] width 118 height 24
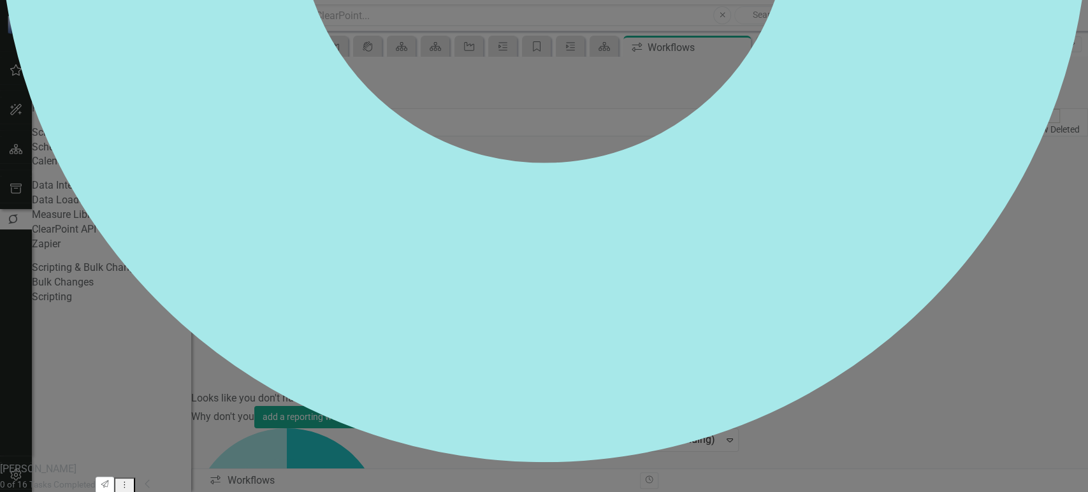
scroll to position [586, 0]
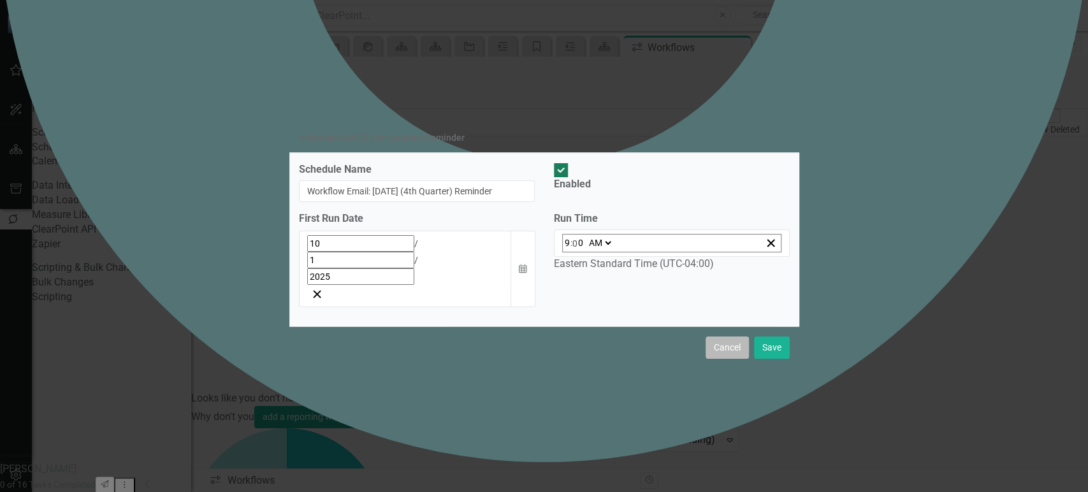
click at [724, 336] on button "Cancel" at bounding box center [726, 347] width 43 height 22
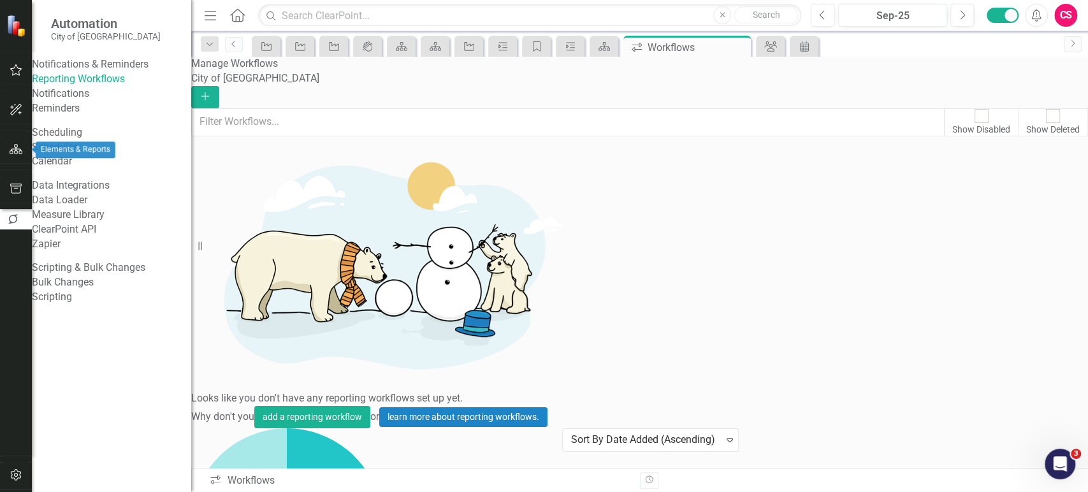
click at [8, 157] on button "button" at bounding box center [16, 149] width 29 height 27
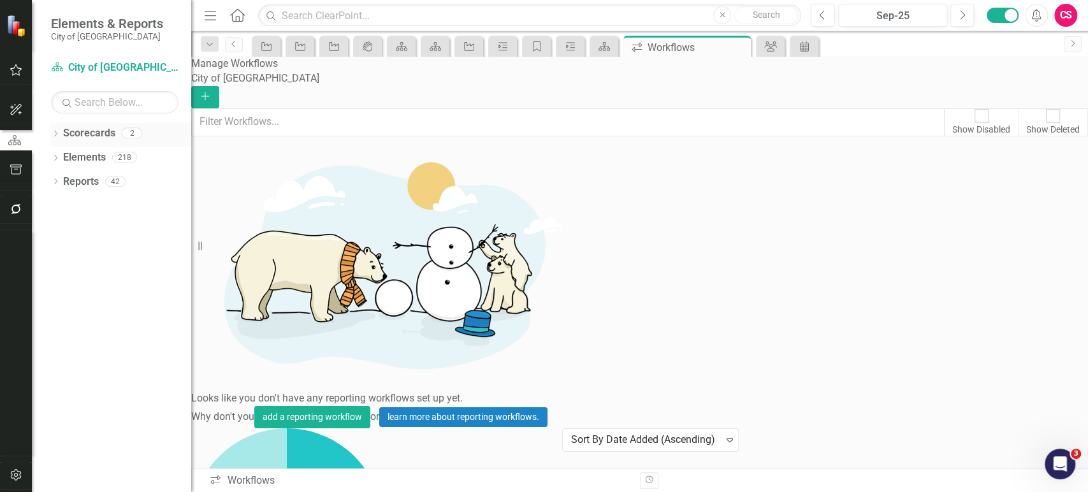
click at [54, 134] on icon "Dropdown" at bounding box center [55, 134] width 9 height 7
click at [48, 155] on icon "Dropdown" at bounding box center [43, 157] width 10 height 8
click at [109, 177] on link "CIPs & BPIs" at bounding box center [121, 178] width 140 height 15
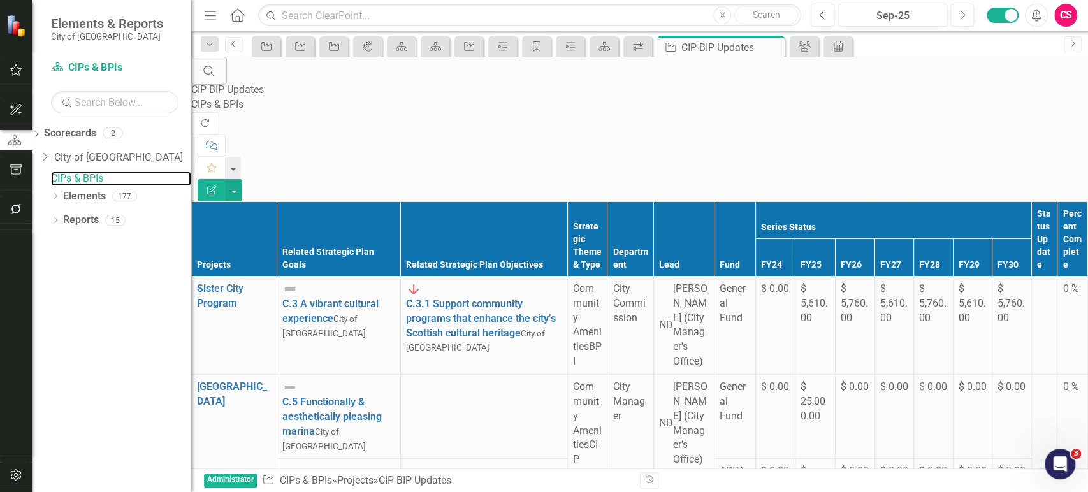
scroll to position [0, 314]
click at [907, 15] on div "Sep-25" at bounding box center [892, 15] width 100 height 15
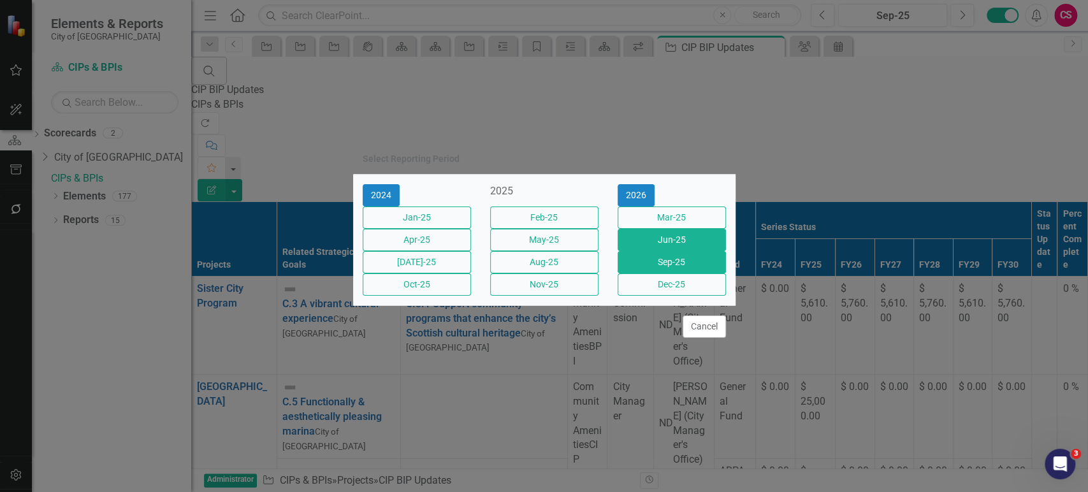
click at [648, 238] on button "Jun-25" at bounding box center [671, 240] width 108 height 22
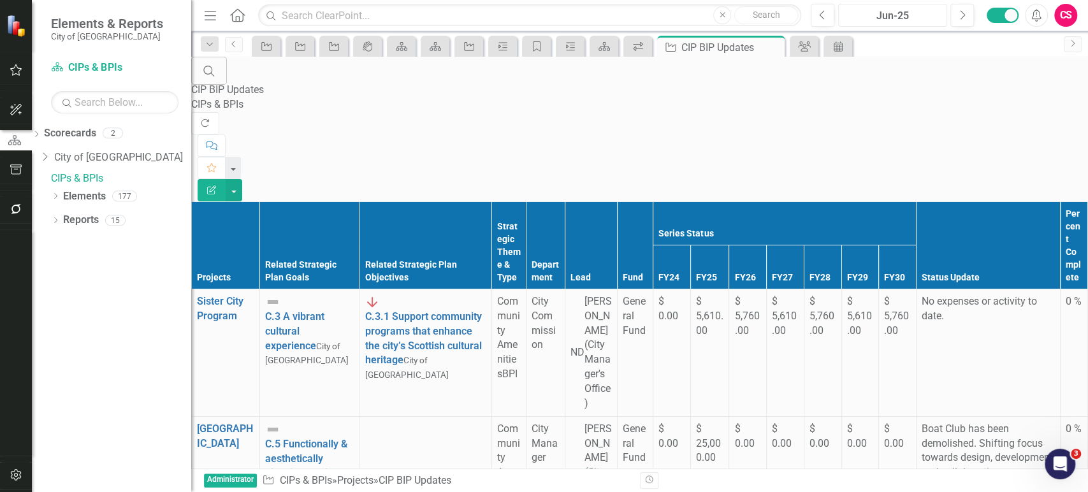
scroll to position [4186, 0]
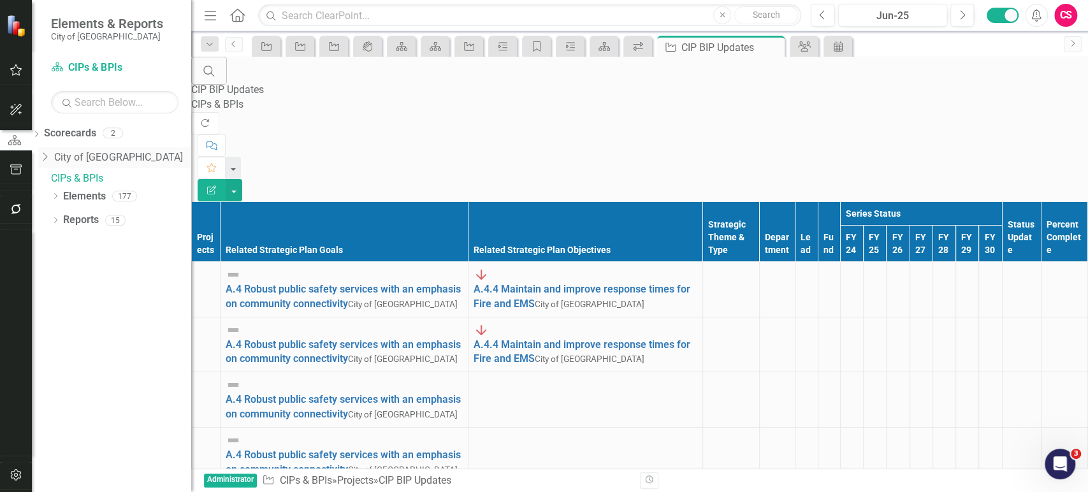
scroll to position [0, 0]
drag, startPoint x: 55, startPoint y: 232, endPoint x: 69, endPoint y: 242, distance: 17.0
click at [55, 223] on icon at bounding box center [55, 220] width 3 height 6
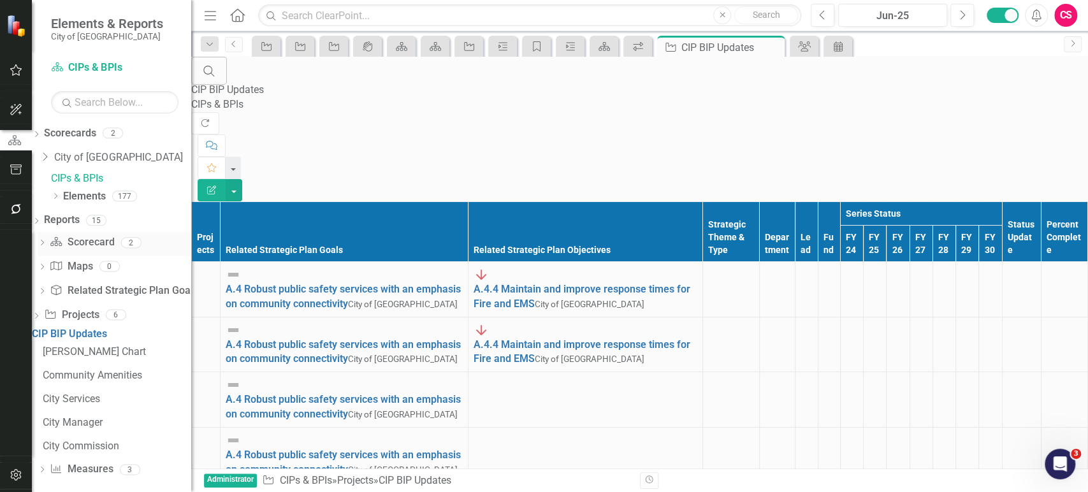
click at [47, 249] on div "Dropdown" at bounding box center [42, 244] width 9 height 11
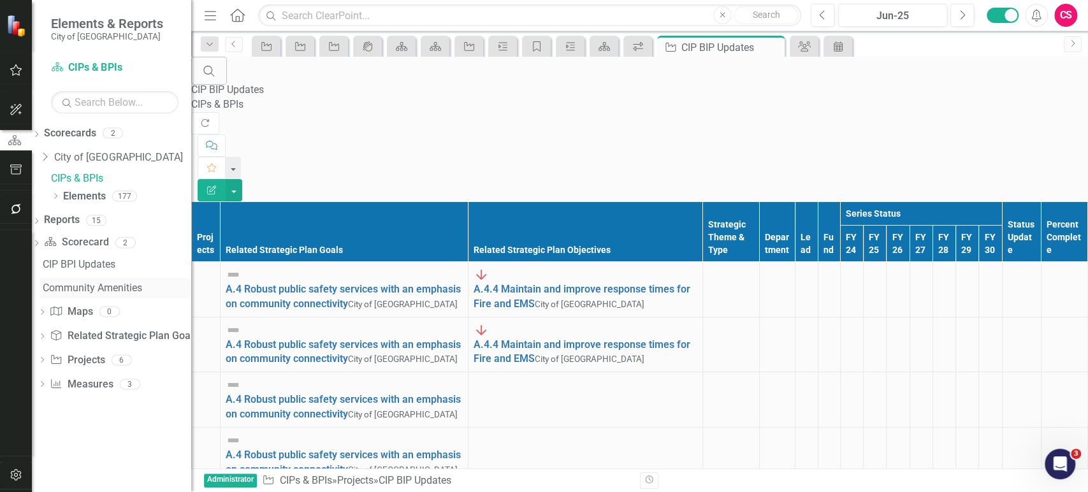
click at [137, 294] on div "Community Amenities" at bounding box center [117, 287] width 148 height 11
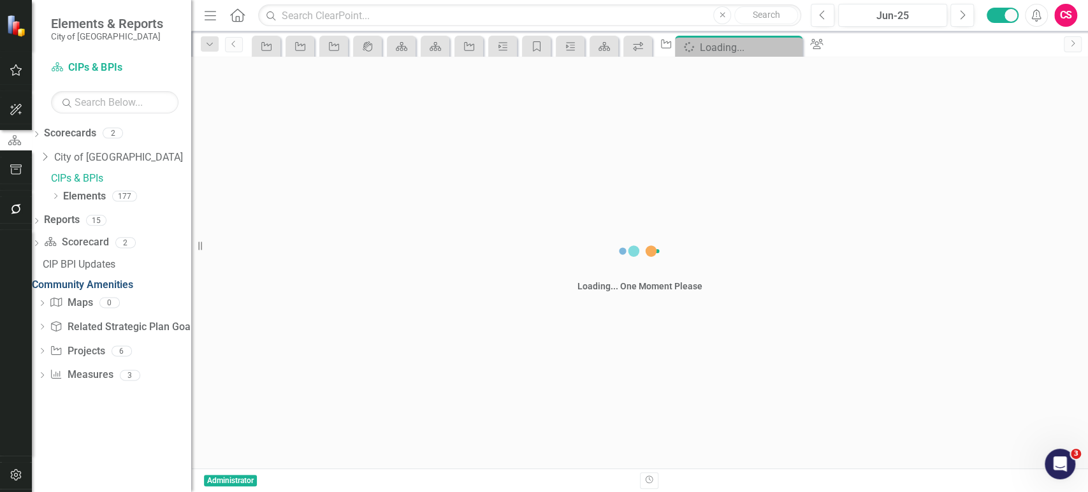
click at [137, 292] on div "Community Amenities" at bounding box center [111, 285] width 159 height 15
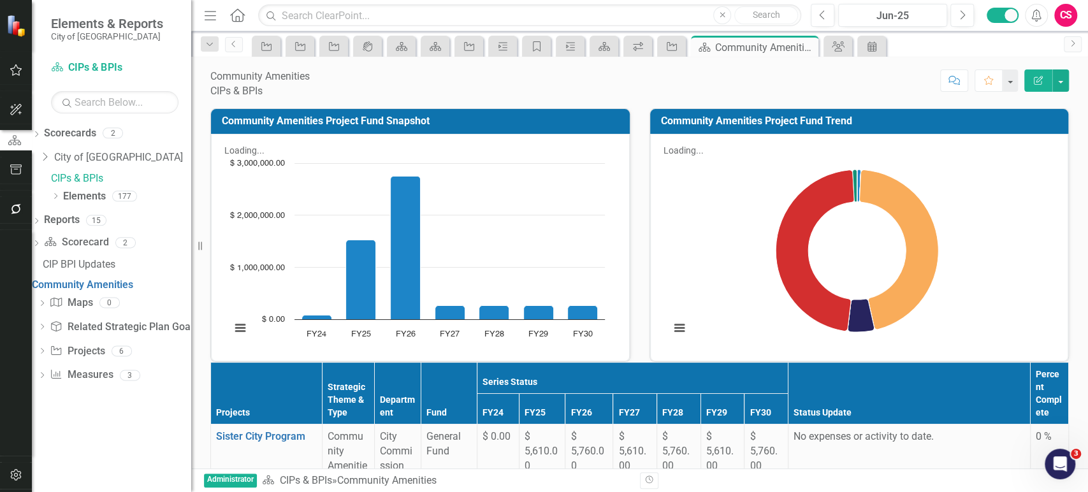
click at [105, 178] on link "CIPs & BPIs" at bounding box center [121, 178] width 140 height 15
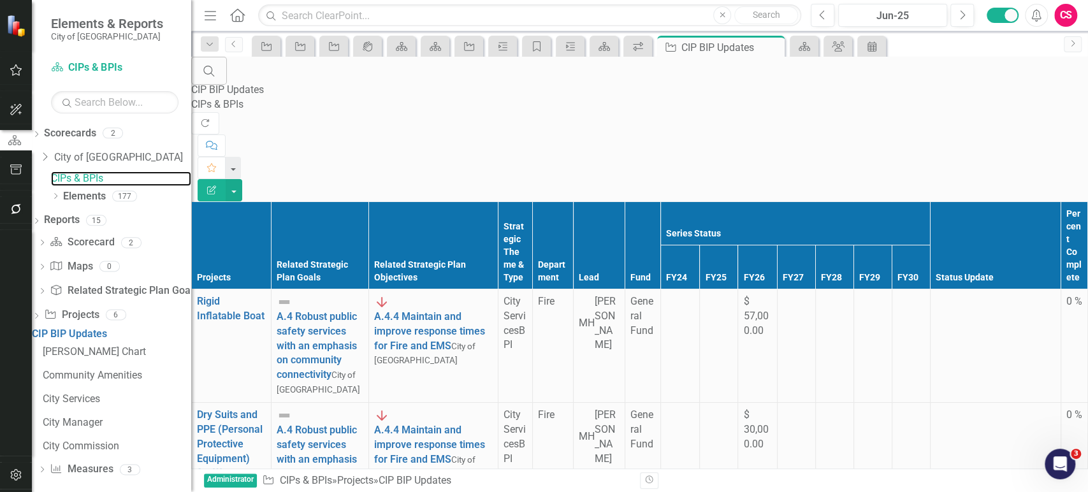
scroll to position [4052, 0]
